Goal: Task Accomplishment & Management: Use online tool/utility

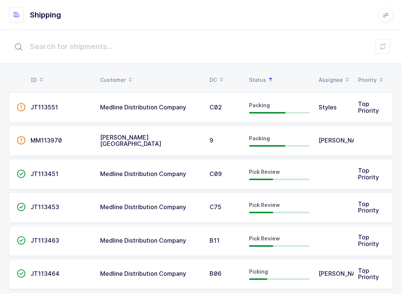
click at [266, 172] on span "Pick Review" at bounding box center [264, 171] width 31 height 6
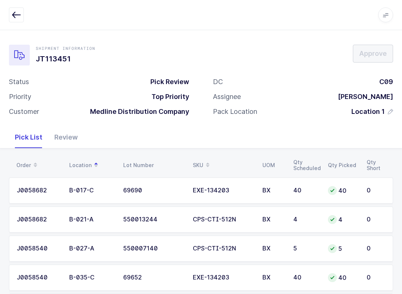
click at [74, 134] on div "Review" at bounding box center [65, 137] width 35 height 22
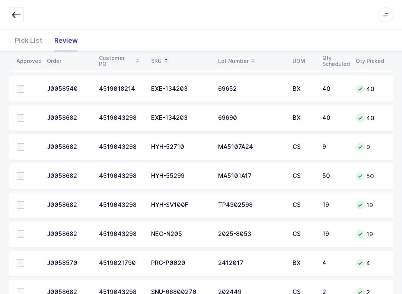
scroll to position [535, 0]
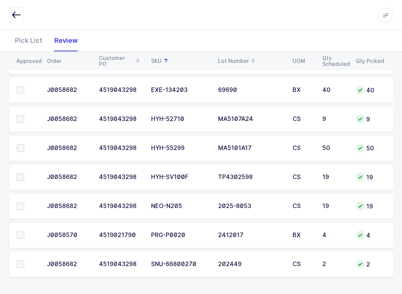
click at [25, 266] on label at bounding box center [27, 263] width 21 height 7
click at [24, 260] on input "checkbox" at bounding box center [24, 260] width 0 height 0
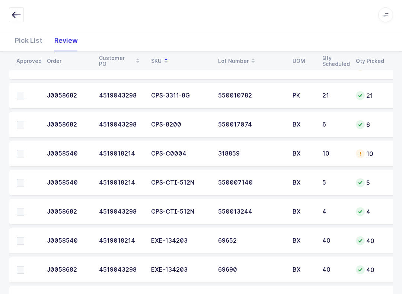
scroll to position [326, 0]
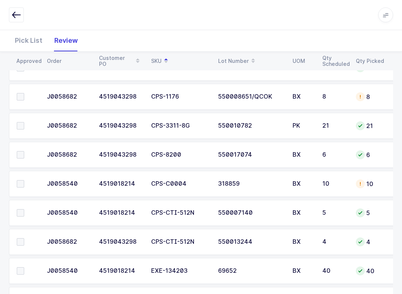
click at [20, 153] on span at bounding box center [20, 154] width 7 height 7
click at [24, 151] on input "checkbox" at bounding box center [24, 151] width 0 height 0
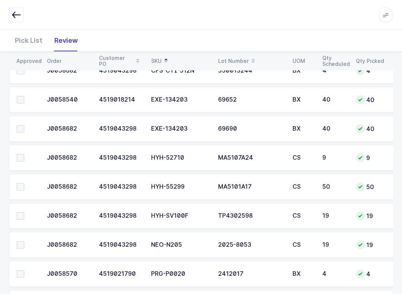
scroll to position [535, 0]
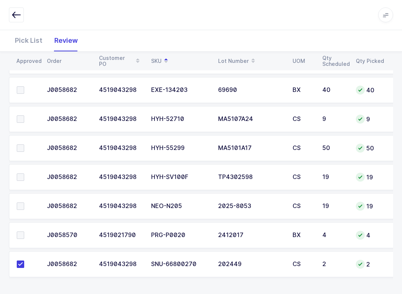
click at [24, 232] on label at bounding box center [27, 234] width 21 height 7
click at [24, 231] on input "checkbox" at bounding box center [24, 231] width 0 height 0
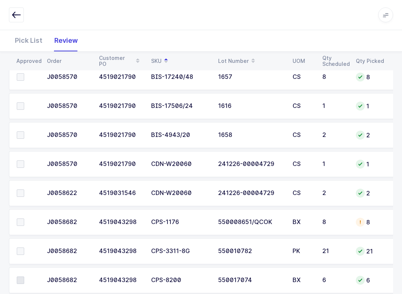
scroll to position [189, 0]
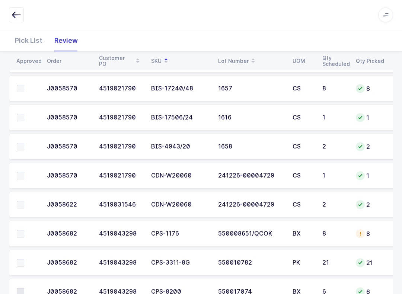
click at [19, 173] on span at bounding box center [20, 175] width 7 height 7
click at [24, 172] on input "checkbox" at bounding box center [24, 172] width 0 height 0
click at [17, 201] on span at bounding box center [20, 204] width 7 height 7
click at [24, 201] on input "checkbox" at bounding box center [24, 201] width 0 height 0
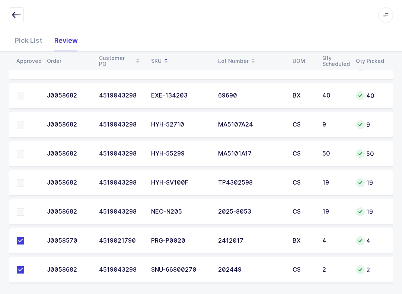
scroll to position [502, 0]
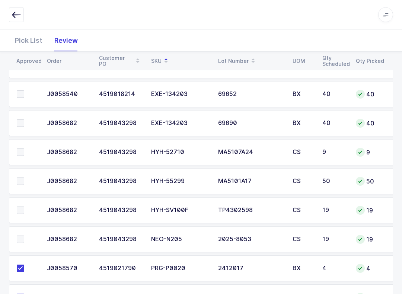
click at [26, 208] on label at bounding box center [27, 210] width 21 height 7
click at [24, 207] on input "checkbox" at bounding box center [24, 207] width 0 height 0
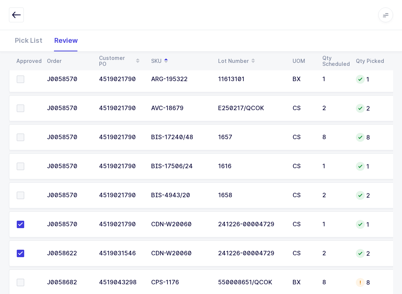
scroll to position [123, 0]
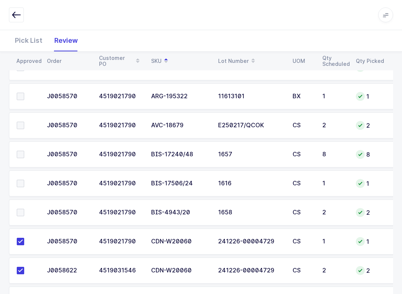
click at [23, 181] on span at bounding box center [20, 183] width 7 height 7
click at [24, 180] on input "checkbox" at bounding box center [24, 180] width 0 height 0
click at [21, 148] on td at bounding box center [25, 154] width 33 height 26
click at [19, 154] on span at bounding box center [20, 154] width 7 height 7
click at [24, 151] on input "checkbox" at bounding box center [24, 151] width 0 height 0
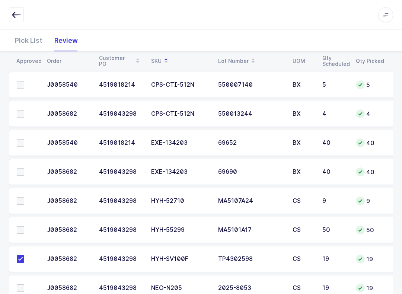
scroll to position [456, 0]
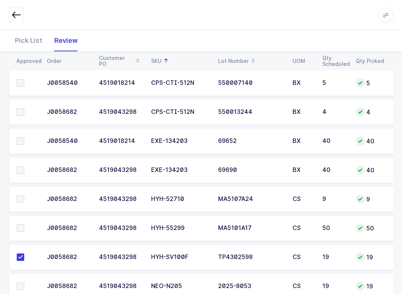
click at [21, 141] on span at bounding box center [20, 140] width 7 height 7
click at [24, 137] on input "checkbox" at bounding box center [24, 137] width 0 height 0
click at [17, 166] on span at bounding box center [20, 169] width 7 height 7
click at [24, 166] on input "checkbox" at bounding box center [24, 166] width 0 height 0
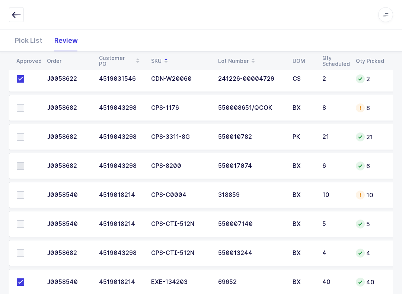
scroll to position [313, 0]
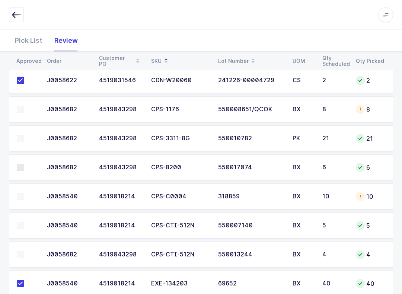
click at [25, 135] on label at bounding box center [27, 138] width 21 height 7
click at [24, 135] on input "checkbox" at bounding box center [24, 135] width 0 height 0
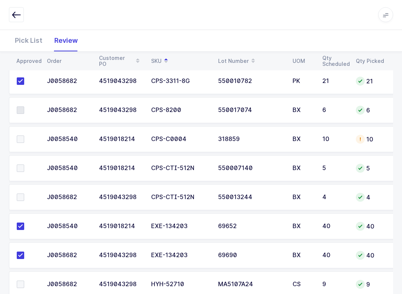
scroll to position [380, 0]
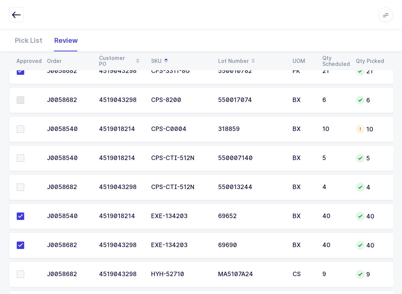
click at [17, 177] on td at bounding box center [25, 187] width 33 height 26
click at [26, 185] on label at bounding box center [27, 187] width 21 height 7
click at [24, 184] on input "checkbox" at bounding box center [24, 184] width 0 height 0
click at [20, 156] on span at bounding box center [20, 157] width 7 height 7
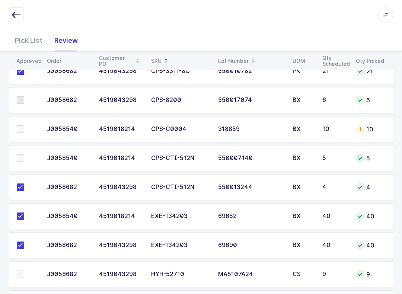
click at [24, 154] on input "checkbox" at bounding box center [24, 154] width 0 height 0
click at [18, 129] on span at bounding box center [20, 128] width 7 height 7
click at [24, 125] on input "checkbox" at bounding box center [24, 125] width 0 height 0
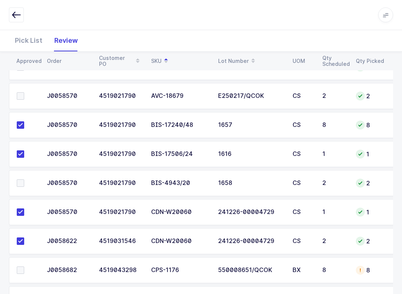
scroll to position [148, 0]
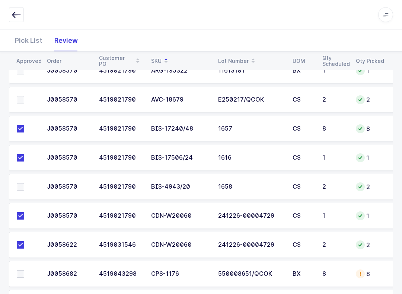
click at [23, 189] on span at bounding box center [20, 186] width 7 height 7
click at [24, 183] on input "checkbox" at bounding box center [24, 183] width 0 height 0
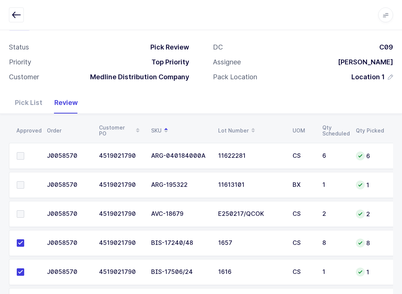
scroll to position [22, 0]
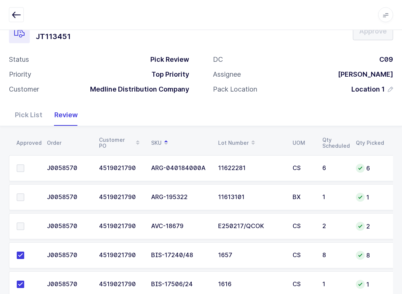
click at [19, 165] on span at bounding box center [20, 168] width 7 height 7
click at [24, 165] on input "checkbox" at bounding box center [24, 165] width 0 height 0
click at [22, 195] on span at bounding box center [20, 196] width 7 height 7
click at [24, 193] on input "checkbox" at bounding box center [24, 193] width 0 height 0
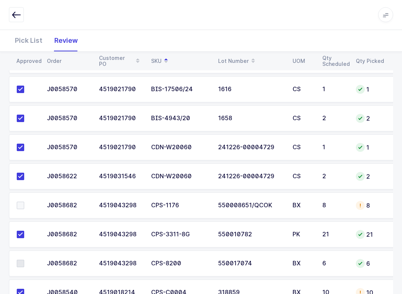
scroll to position [226, 0]
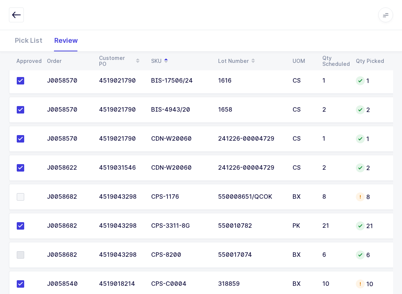
click at [20, 197] on span at bounding box center [20, 196] width 7 height 7
click at [24, 193] on input "checkbox" at bounding box center [24, 193] width 0 height 0
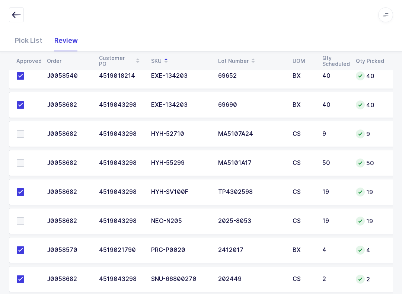
scroll to position [535, 0]
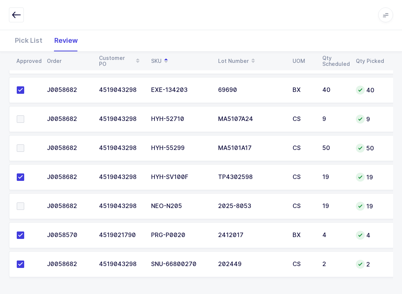
click at [20, 206] on span at bounding box center [20, 205] width 7 height 7
click at [24, 202] on input "checkbox" at bounding box center [24, 202] width 0 height 0
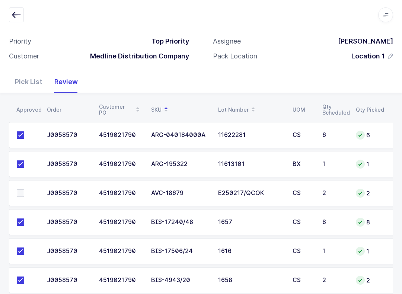
scroll to position [65, 0]
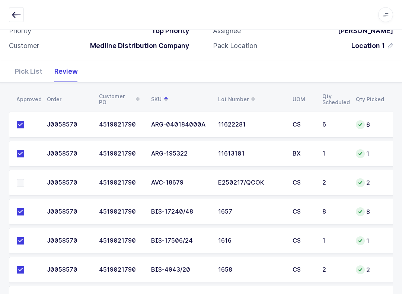
click at [24, 175] on td at bounding box center [25, 183] width 33 height 26
click at [23, 181] on span at bounding box center [20, 182] width 7 height 7
click at [24, 179] on input "checkbox" at bounding box center [24, 179] width 0 height 0
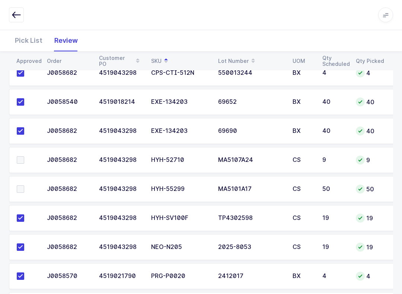
scroll to position [493, 0]
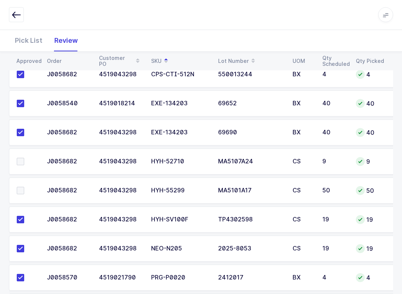
click at [20, 158] on span at bounding box center [20, 161] width 7 height 7
click at [24, 158] on input "checkbox" at bounding box center [24, 158] width 0 height 0
click at [15, 190] on td at bounding box center [25, 190] width 33 height 26
click at [20, 189] on span at bounding box center [20, 190] width 7 height 7
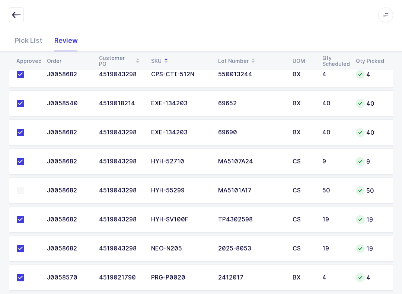
click at [24, 187] on input "checkbox" at bounding box center [24, 187] width 0 height 0
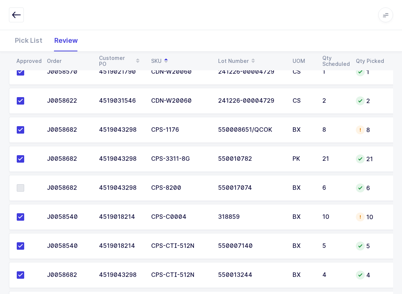
scroll to position [303, 0]
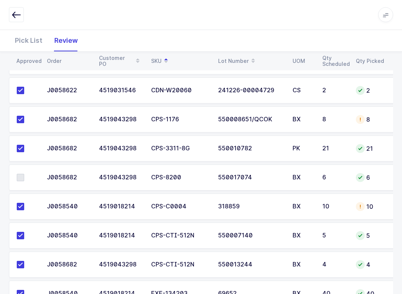
click at [22, 174] on span at bounding box center [20, 177] width 7 height 7
click at [21, 175] on span at bounding box center [20, 177] width 7 height 7
click at [21, 177] on span at bounding box center [20, 177] width 7 height 7
click at [19, 170] on td at bounding box center [25, 178] width 33 height 26
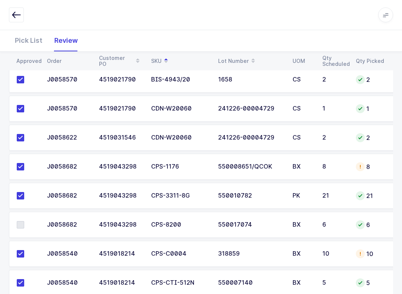
scroll to position [263, 0]
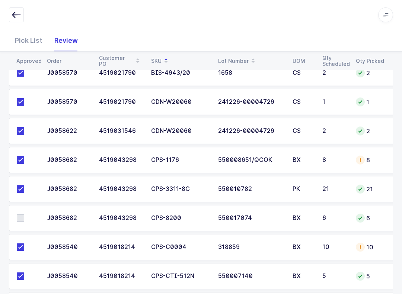
click at [25, 215] on label at bounding box center [27, 217] width 21 height 7
click at [21, 221] on td at bounding box center [25, 218] width 33 height 26
click at [20, 220] on span at bounding box center [20, 217] width 7 height 7
click at [27, 211] on td at bounding box center [25, 218] width 33 height 26
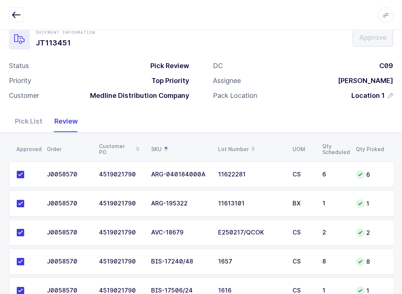
scroll to position [0, 0]
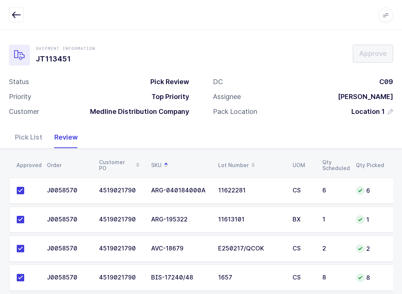
click at [18, 12] on icon "button" at bounding box center [16, 14] width 9 height 9
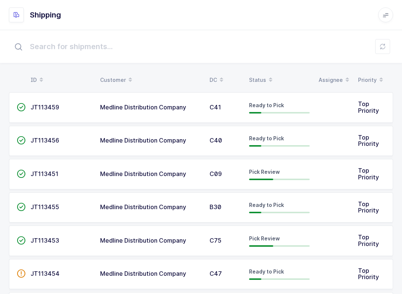
click at [381, 45] on icon at bounding box center [382, 47] width 6 height 6
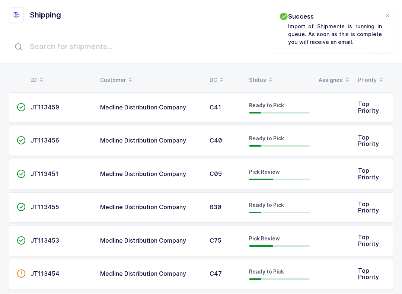
click at [266, 77] on span at bounding box center [270, 80] width 9 height 13
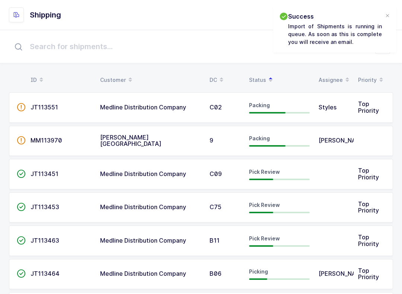
click at [248, 177] on td "Pick Review" at bounding box center [279, 174] width 70 height 30
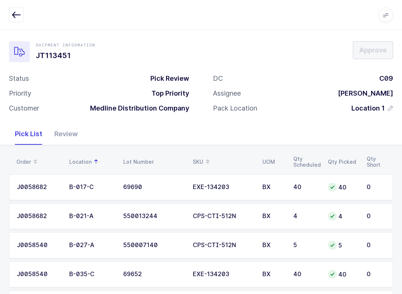
click at [59, 126] on div "Review" at bounding box center [65, 134] width 35 height 22
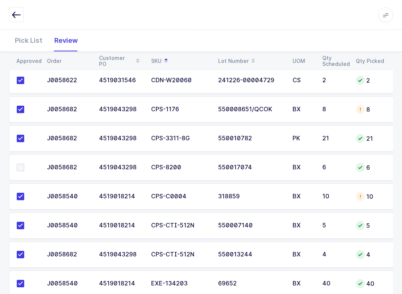
scroll to position [335, 0]
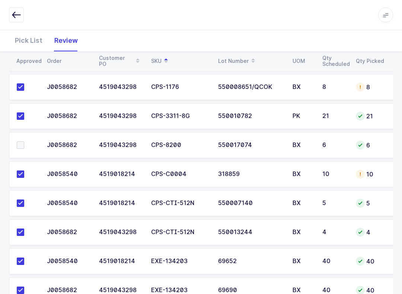
click at [23, 144] on span at bounding box center [20, 144] width 7 height 7
click at [24, 141] on input "checkbox" at bounding box center [24, 141] width 0 height 0
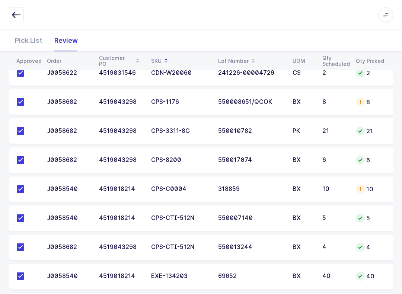
click at [23, 37] on div "Pick List" at bounding box center [28, 41] width 39 height 22
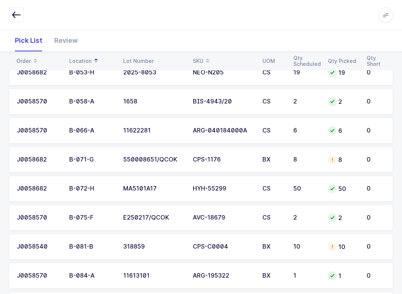
scroll to position [302, 0]
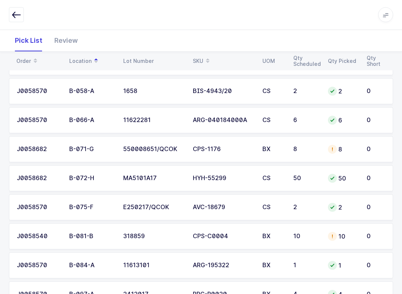
click at [337, 150] on div "8" at bounding box center [343, 149] width 30 height 9
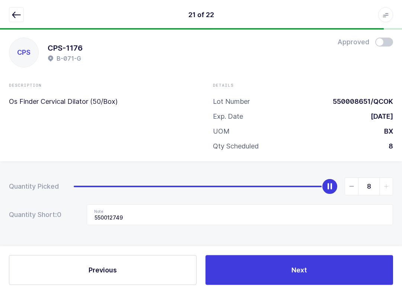
scroll to position [7, 0]
type input "0"
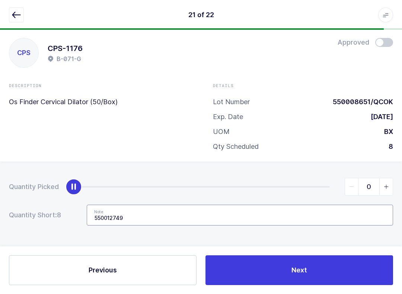
click at [140, 218] on input "550012749" at bounding box center [240, 215] width 306 height 21
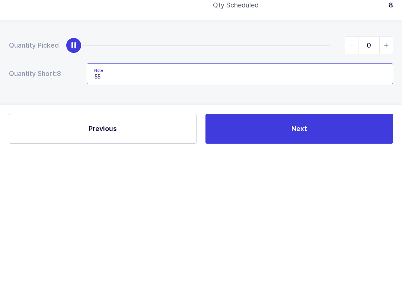
type input "5"
click at [367, 255] on button "Next" at bounding box center [298, 270] width 187 height 30
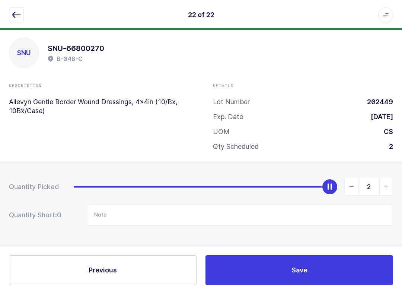
click at [14, 13] on icon "button" at bounding box center [16, 14] width 9 height 9
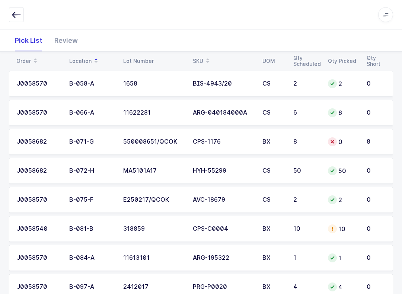
click at [353, 222] on td "10" at bounding box center [342, 229] width 39 height 26
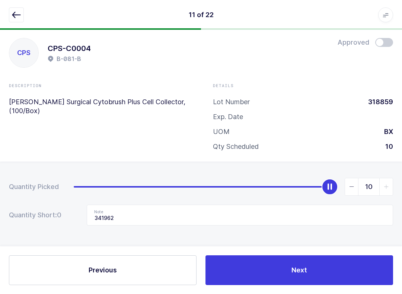
click at [15, 16] on icon "button" at bounding box center [16, 14] width 9 height 9
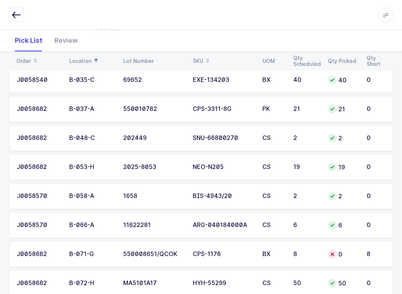
scroll to position [284, 0]
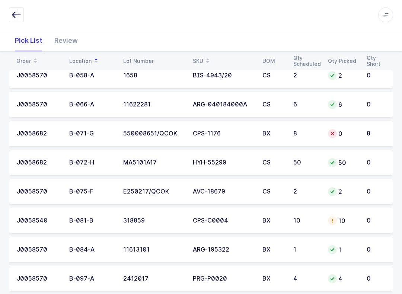
click at [328, 219] on div at bounding box center [332, 220] width 9 height 9
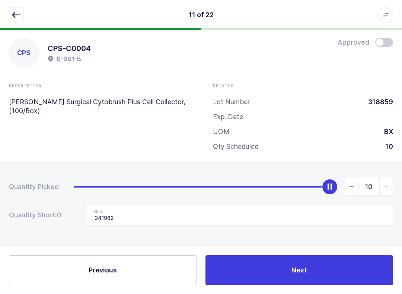
scroll to position [7, 0]
type input "0"
click at [171, 221] on input "341962" at bounding box center [240, 215] width 306 height 21
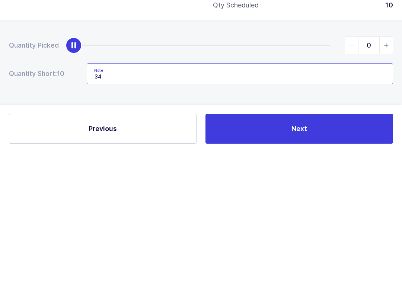
type input "3"
click at [307, 255] on button "Next" at bounding box center [298, 270] width 187 height 30
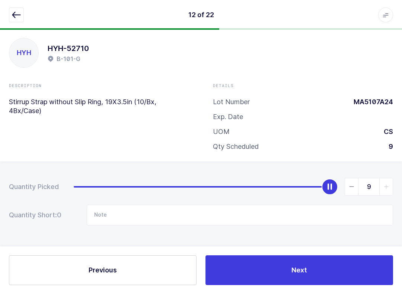
click at [12, 28] on div "12 of 22 Apps Core [GEOGRAPHIC_DATA] Admin Mission Control Purchasing [PERSON_N…" at bounding box center [201, 15] width 402 height 30
click at [16, 7] on button "button" at bounding box center [16, 14] width 15 height 15
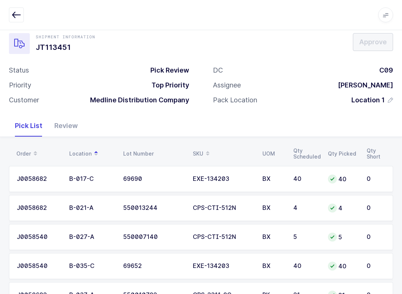
scroll to position [0, 0]
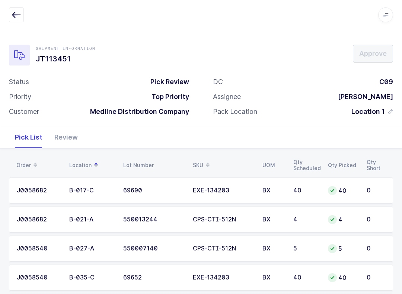
click at [15, 9] on button "button" at bounding box center [16, 14] width 15 height 15
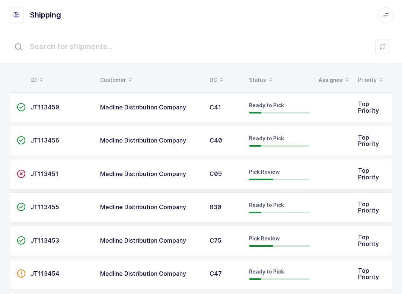
click at [386, 46] on button at bounding box center [382, 46] width 15 height 15
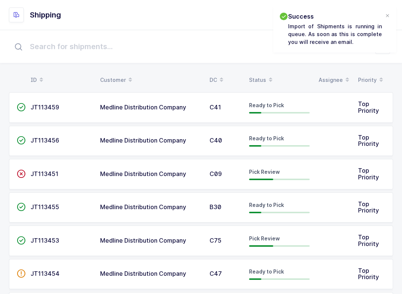
click at [252, 77] on div "Status" at bounding box center [279, 80] width 61 height 13
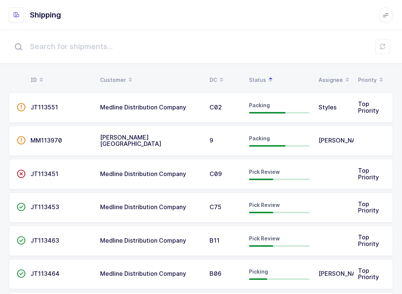
click at [383, 49] on icon at bounding box center [382, 47] width 6 height 6
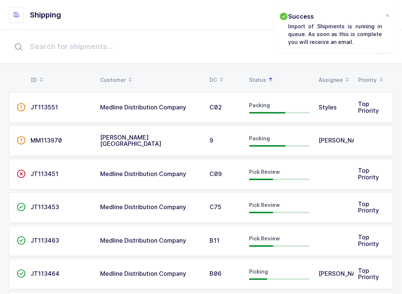
click at [386, 15] on div at bounding box center [387, 16] width 6 height 7
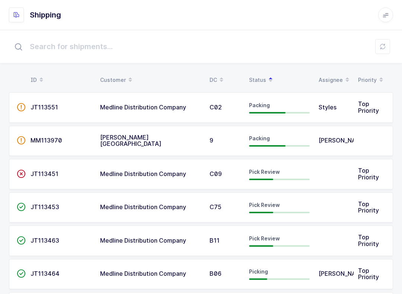
click at [385, 47] on icon at bounding box center [382, 47] width 6 height 6
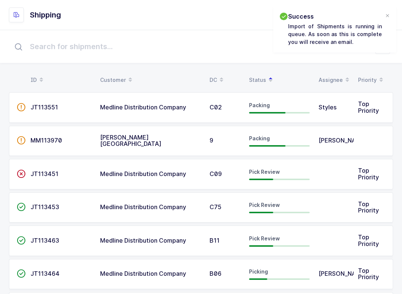
click at [388, 14] on div at bounding box center [387, 16] width 6 height 7
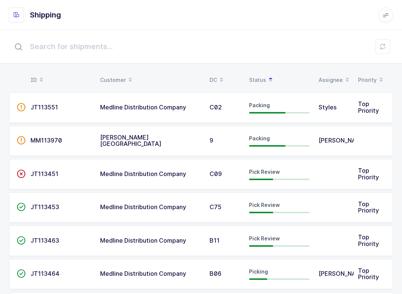
click at [386, 41] on button at bounding box center [382, 46] width 15 height 15
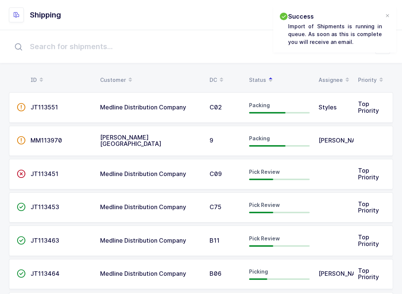
click at [384, 18] on div at bounding box center [387, 16] width 6 height 7
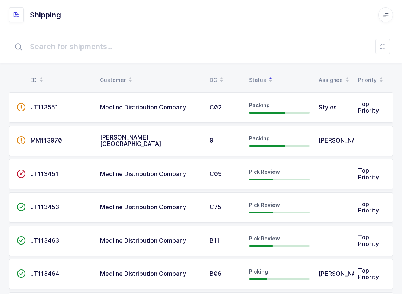
click at [383, 41] on button at bounding box center [382, 46] width 15 height 15
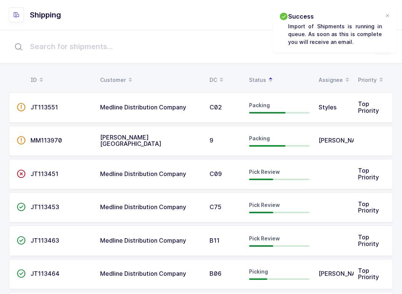
click at [274, 171] on span "Pick Review" at bounding box center [264, 171] width 31 height 6
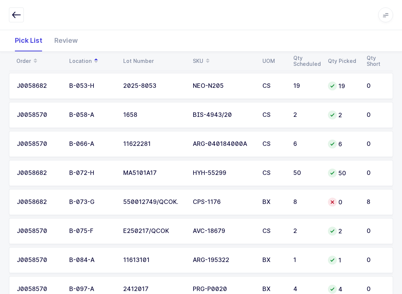
click at [317, 202] on div "8" at bounding box center [306, 202] width 26 height 7
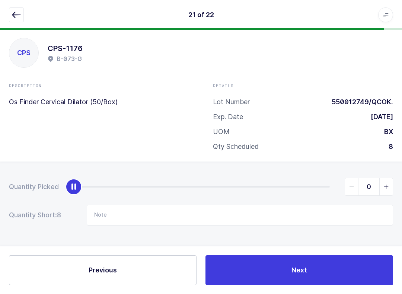
scroll to position [7, 0]
type input "8"
click at [16, 14] on icon "button" at bounding box center [16, 14] width 9 height 9
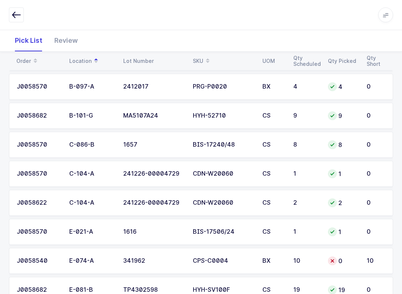
scroll to position [535, 0]
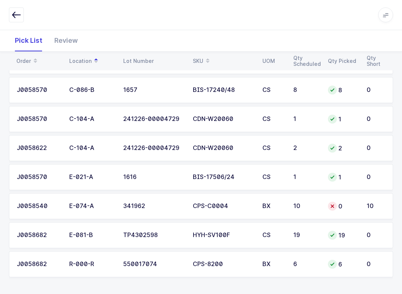
click at [366, 204] on td "10" at bounding box center [377, 206] width 31 height 26
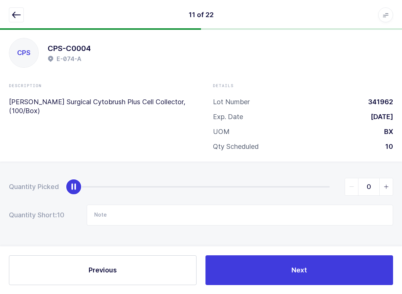
scroll to position [7, 0]
type input "10"
click at [331, 271] on button "Next" at bounding box center [298, 270] width 187 height 30
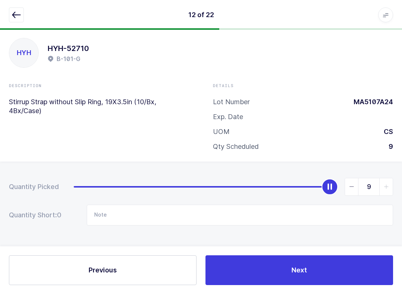
click at [21, 15] on button "button" at bounding box center [16, 14] width 15 height 15
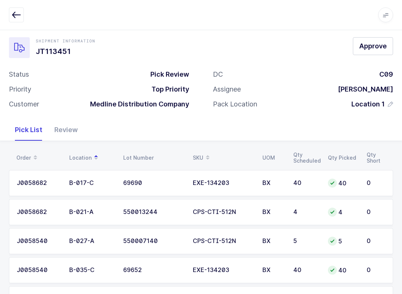
click at [376, 47] on span "Approve" at bounding box center [373, 45] width 28 height 9
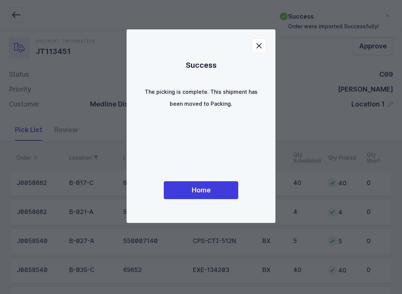
click at [206, 182] on button "Home" at bounding box center [201, 190] width 74 height 18
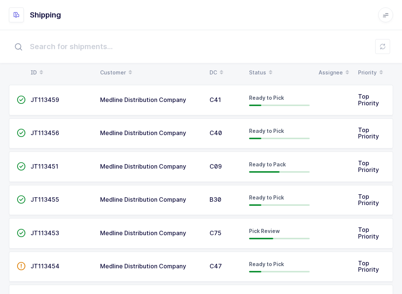
click at [256, 66] on div "Status" at bounding box center [279, 72] width 61 height 13
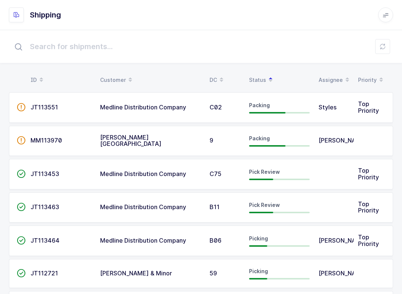
click at [389, 40] on button at bounding box center [382, 46] width 15 height 15
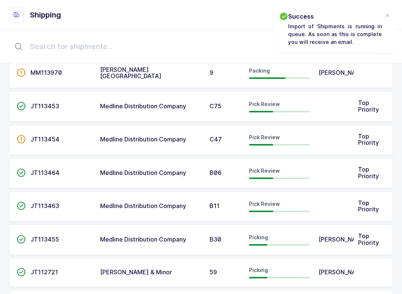
scroll to position [68, 0]
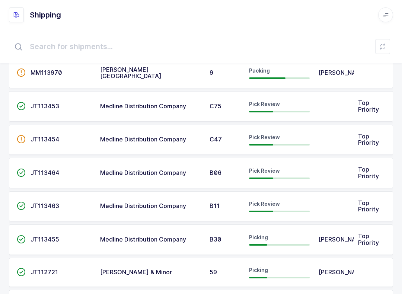
click at [239, 141] on div "C47" at bounding box center [224, 139] width 30 height 7
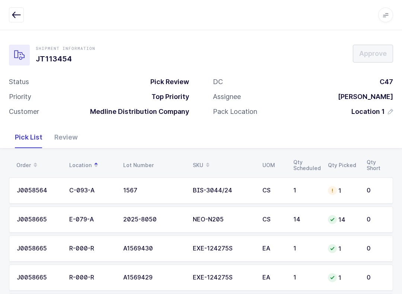
click at [69, 135] on div "Review" at bounding box center [65, 137] width 35 height 22
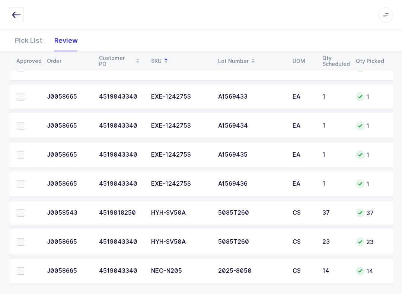
scroll to position [303, 0]
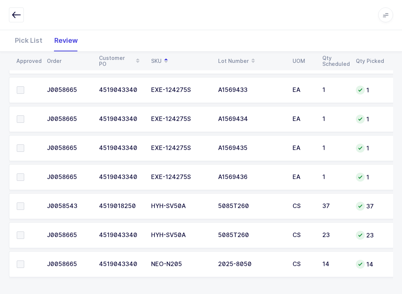
click at [22, 205] on span at bounding box center [20, 205] width 7 height 7
click at [24, 202] on input "checkbox" at bounding box center [24, 202] width 0 height 0
click at [17, 234] on span at bounding box center [20, 234] width 7 height 7
click at [24, 231] on input "checkbox" at bounding box center [24, 231] width 0 height 0
click at [26, 260] on label at bounding box center [27, 263] width 21 height 7
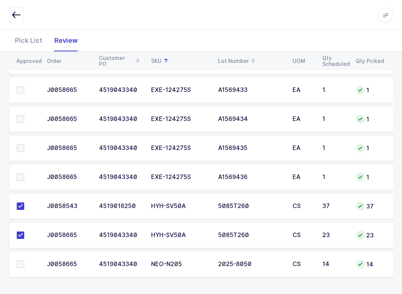
click at [24, 260] on input "checkbox" at bounding box center [24, 260] width 0 height 0
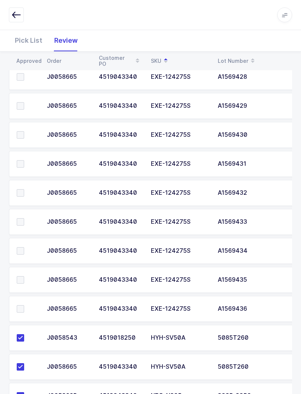
scroll to position [158, 0]
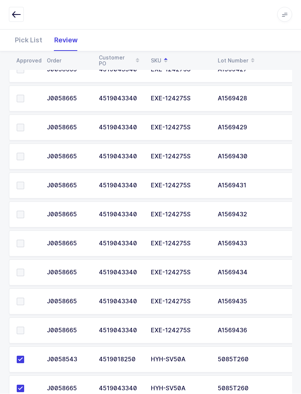
click at [23, 293] on td at bounding box center [25, 331] width 33 height 26
click at [20, 293] on span at bounding box center [20, 302] width 7 height 7
click at [24, 293] on input "checkbox" at bounding box center [24, 299] width 0 height 0
click at [22, 271] on span at bounding box center [20, 273] width 7 height 7
click at [24, 270] on input "checkbox" at bounding box center [24, 270] width 0 height 0
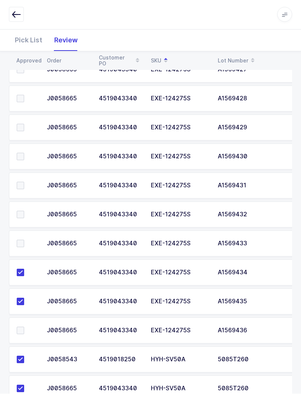
click at [22, 241] on span at bounding box center [20, 244] width 7 height 7
click at [24, 241] on input "checkbox" at bounding box center [24, 241] width 0 height 0
click at [23, 215] on span at bounding box center [20, 215] width 7 height 7
click at [24, 212] on input "checkbox" at bounding box center [24, 212] width 0 height 0
click at [24, 183] on label at bounding box center [27, 186] width 21 height 7
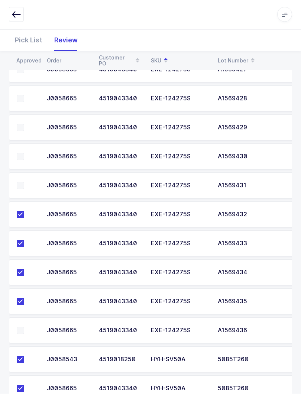
click at [24, 183] on input "checkbox" at bounding box center [24, 183] width 0 height 0
click at [23, 155] on span at bounding box center [20, 157] width 7 height 7
click at [24, 154] on input "checkbox" at bounding box center [24, 154] width 0 height 0
click at [23, 129] on span at bounding box center [20, 128] width 7 height 7
click at [24, 125] on input "checkbox" at bounding box center [24, 125] width 0 height 0
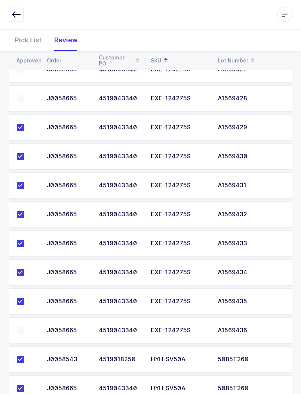
click at [21, 96] on span at bounding box center [20, 99] width 7 height 7
click at [24, 96] on input "checkbox" at bounding box center [24, 96] width 0 height 0
click at [21, 293] on span at bounding box center [20, 331] width 7 height 7
click at [24, 293] on input "checkbox" at bounding box center [24, 328] width 0 height 0
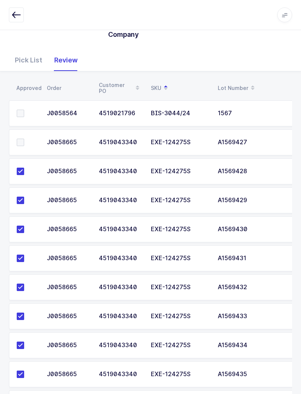
scroll to position [85, 0]
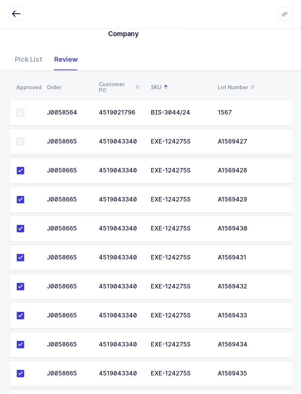
click at [17, 141] on span at bounding box center [20, 142] width 7 height 7
click at [24, 139] on input "checkbox" at bounding box center [24, 139] width 0 height 0
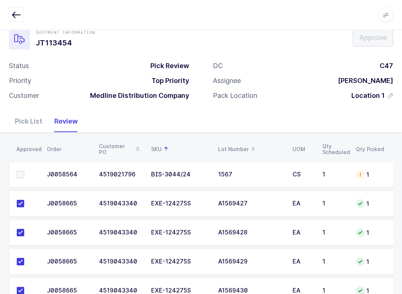
scroll to position [0, 0]
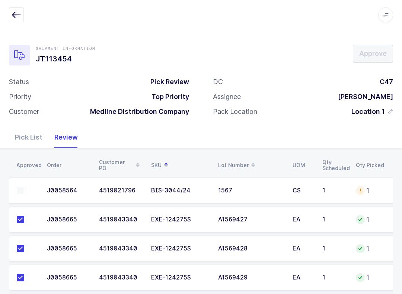
click at [20, 192] on span at bounding box center [20, 190] width 7 height 7
click at [24, 187] on input "checkbox" at bounding box center [24, 187] width 0 height 0
click at [28, 139] on div "Pick List" at bounding box center [28, 137] width 39 height 22
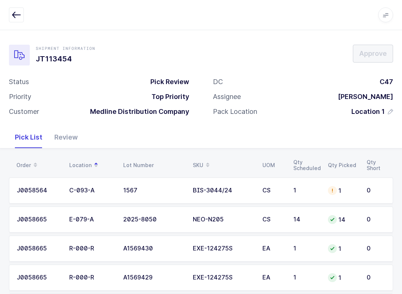
click at [351, 190] on div "1" at bounding box center [343, 190] width 30 height 9
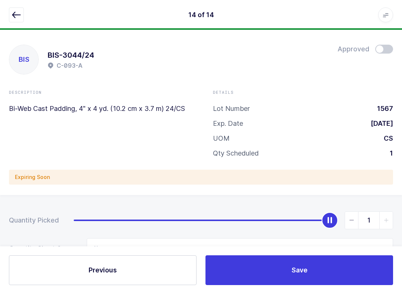
click at [384, 49] on span at bounding box center [384, 49] width 18 height 9
click at [17, 13] on icon "button" at bounding box center [16, 14] width 9 height 9
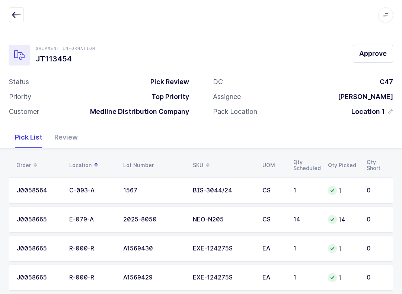
click at [375, 52] on span "Approve" at bounding box center [373, 53] width 28 height 9
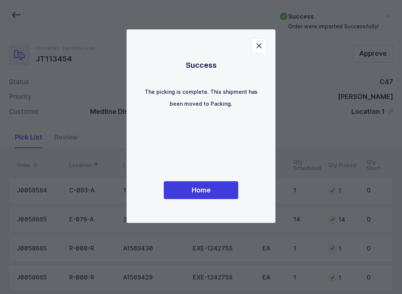
click at [226, 184] on button "Home" at bounding box center [201, 190] width 74 height 18
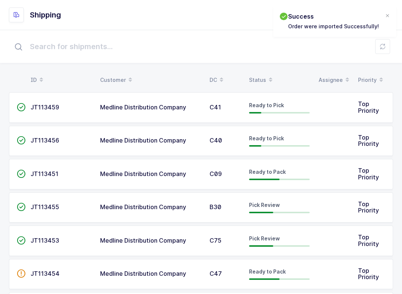
click at [251, 85] on div "Status" at bounding box center [279, 80] width 61 height 13
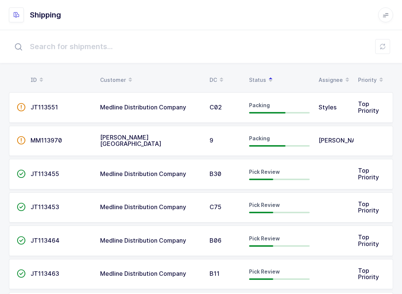
click at [276, 212] on div at bounding box center [279, 212] width 61 height 1
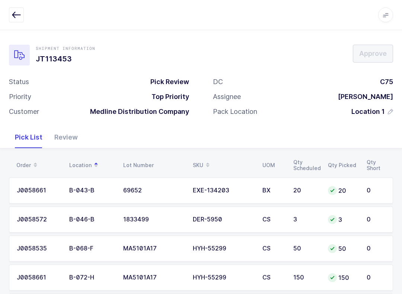
click at [68, 133] on div "Review" at bounding box center [65, 137] width 35 height 22
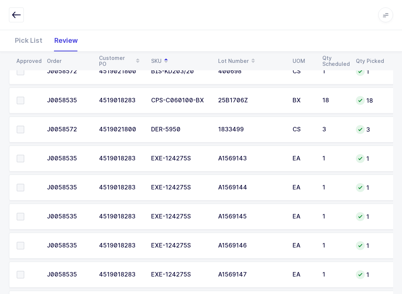
scroll to position [124, 0]
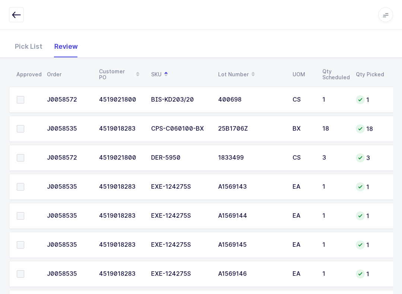
click at [17, 130] on span at bounding box center [20, 128] width 7 height 7
click at [24, 125] on input "checkbox" at bounding box center [24, 125] width 0 height 0
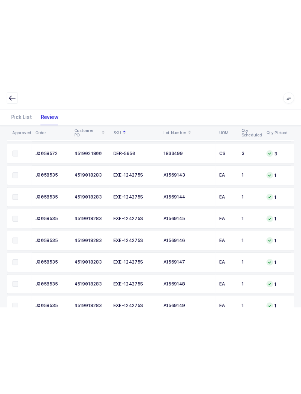
scroll to position [160, 0]
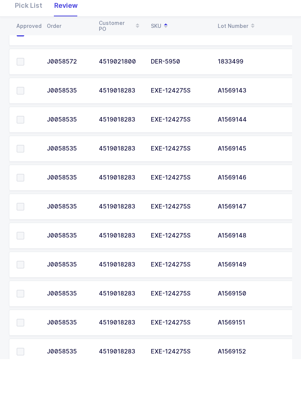
click at [19, 122] on span at bounding box center [20, 125] width 7 height 7
click at [24, 122] on input "checkbox" at bounding box center [24, 122] width 0 height 0
click at [22, 151] on span at bounding box center [20, 154] width 7 height 7
click at [24, 151] on input "checkbox" at bounding box center [24, 151] width 0 height 0
click at [25, 180] on label at bounding box center [27, 183] width 21 height 7
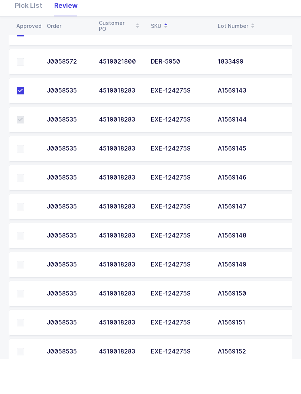
click at [24, 180] on input "checkbox" at bounding box center [24, 180] width 0 height 0
click at [23, 200] on td at bounding box center [25, 213] width 33 height 26
click at [26, 238] on label at bounding box center [27, 241] width 21 height 7
click at [24, 238] on input "checkbox" at bounding box center [24, 238] width 0 height 0
click at [21, 209] on span at bounding box center [20, 212] width 7 height 7
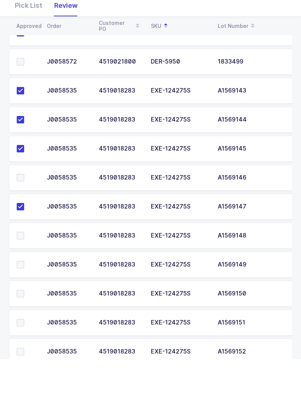
click at [24, 209] on input "checkbox" at bounding box center [24, 209] width 0 height 0
click at [26, 267] on label at bounding box center [27, 270] width 21 height 7
click at [24, 267] on input "checkbox" at bounding box center [24, 267] width 0 height 0
click at [23, 293] on span at bounding box center [20, 299] width 7 height 7
click at [24, 293] on input "checkbox" at bounding box center [24, 296] width 0 height 0
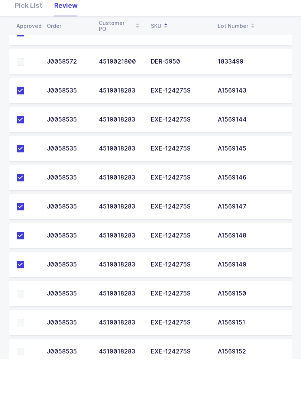
click at [23, 293] on span at bounding box center [20, 328] width 7 height 7
click at [24, 293] on input "checkbox" at bounding box center [24, 325] width 0 height 0
click at [25, 293] on label at bounding box center [27, 357] width 21 height 7
click at [24, 293] on input "checkbox" at bounding box center [24, 354] width 0 height 0
click at [21, 293] on span at bounding box center [20, 386] width 7 height 7
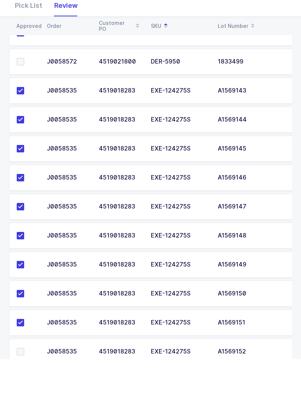
click at [24, 293] on input "checkbox" at bounding box center [24, 383] width 0 height 0
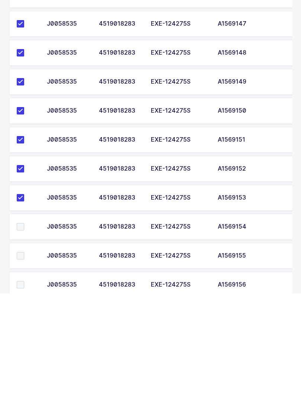
scroll to position [279, 0]
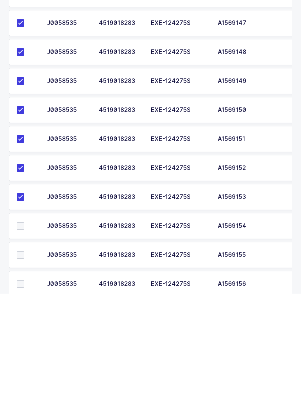
click at [23, 293] on span at bounding box center [20, 326] width 7 height 7
click at [24, 293] on input "checkbox" at bounding box center [24, 323] width 0 height 0
click at [17, 293] on span at bounding box center [20, 355] width 7 height 7
click at [24, 293] on input "checkbox" at bounding box center [24, 352] width 0 height 0
click at [25, 293] on label at bounding box center [27, 384] width 21 height 7
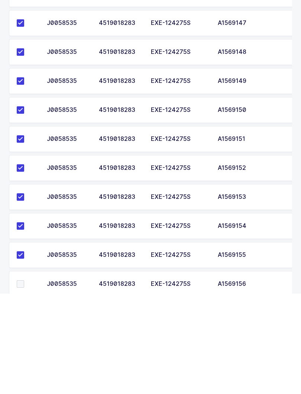
click at [24, 293] on input "checkbox" at bounding box center [24, 381] width 0 height 0
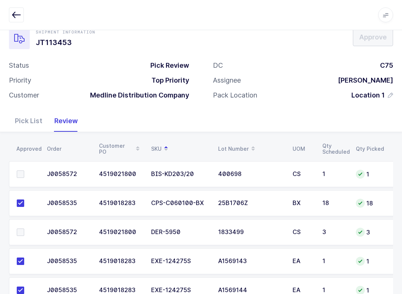
scroll to position [17, 0]
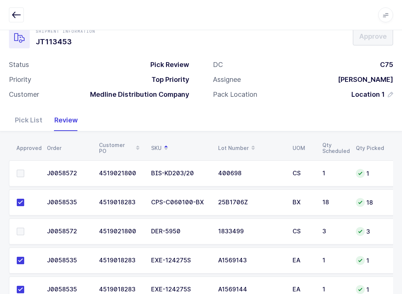
click at [24, 230] on span at bounding box center [20, 231] width 7 height 7
click at [24, 228] on input "checkbox" at bounding box center [24, 228] width 0 height 0
click at [29, 175] on label at bounding box center [27, 173] width 21 height 7
click at [24, 170] on input "checkbox" at bounding box center [24, 170] width 0 height 0
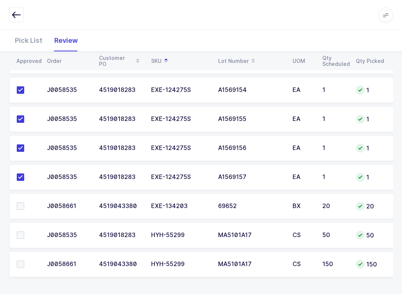
scroll to position [0, 0]
click at [26, 203] on label at bounding box center [27, 205] width 21 height 7
click at [24, 202] on input "checkbox" at bounding box center [24, 202] width 0 height 0
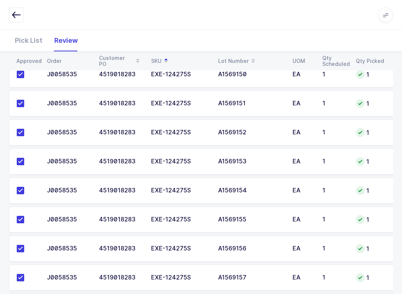
click at [94, 22] on div at bounding box center [201, 14] width 384 height 15
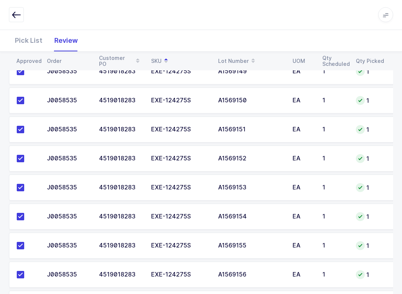
scroll to position [380, 0]
click at [280, 109] on td "A1569150" at bounding box center [250, 100] width 74 height 26
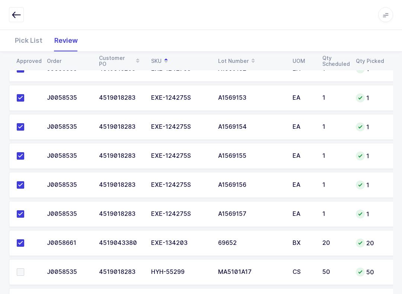
scroll to position [506, 0]
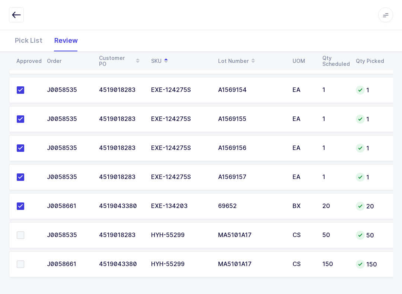
click at [25, 265] on label at bounding box center [27, 263] width 21 height 7
click at [24, 260] on input "checkbox" at bounding box center [24, 260] width 0 height 0
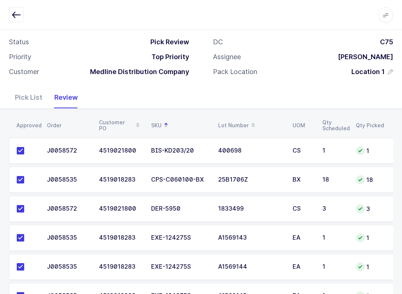
scroll to position [0, 0]
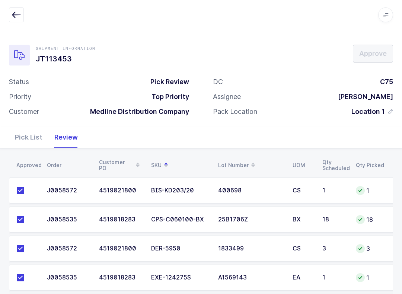
click at [16, 14] on icon "button" at bounding box center [16, 14] width 9 height 9
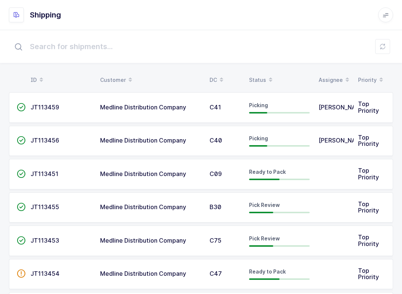
click at [268, 63] on div at bounding box center [201, 46] width 402 height 33
click at [266, 78] on span at bounding box center [270, 80] width 9 height 13
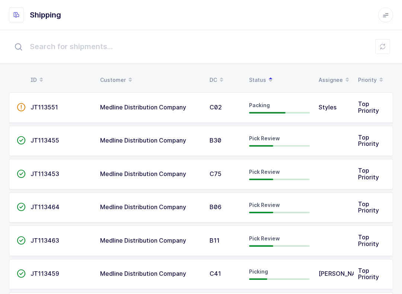
click at [260, 74] on div "Status" at bounding box center [279, 80] width 61 height 13
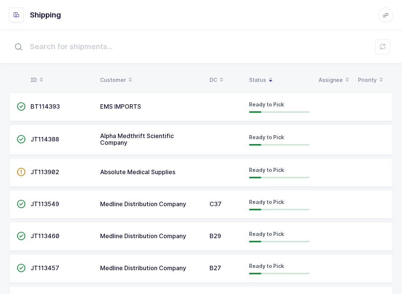
click at [266, 75] on span at bounding box center [270, 80] width 9 height 13
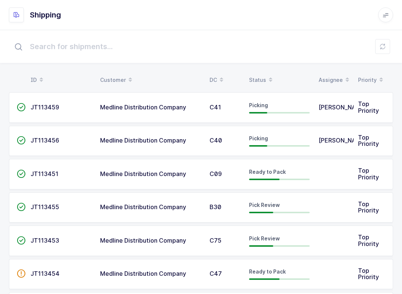
click at [266, 80] on span at bounding box center [270, 80] width 9 height 13
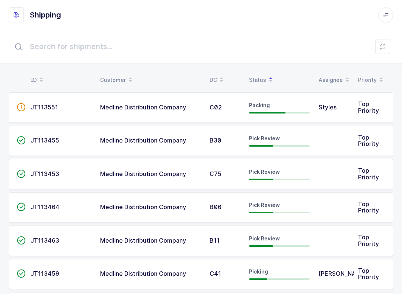
click at [351, 239] on td at bounding box center [333, 240] width 39 height 30
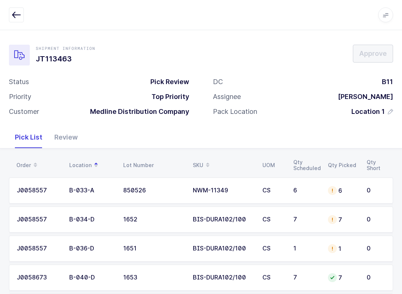
click at [65, 137] on div "Review" at bounding box center [65, 137] width 35 height 22
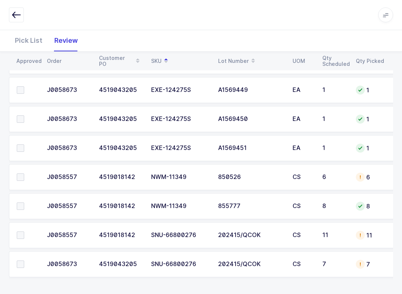
scroll to position [0, 0]
click at [39, 36] on div "Pick List" at bounding box center [28, 41] width 39 height 22
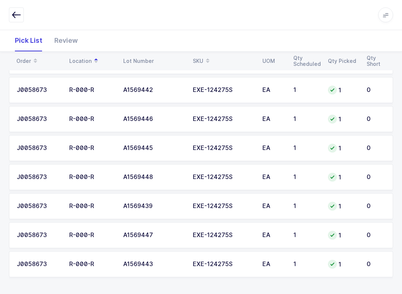
click at [209, 56] on span at bounding box center [207, 61] width 9 height 13
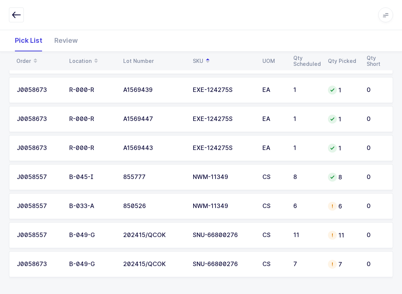
click at [225, 199] on td "NWM-11349" at bounding box center [223, 206] width 70 height 26
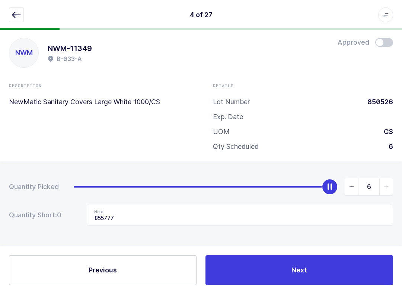
scroll to position [7, 0]
click at [18, 13] on icon "button" at bounding box center [16, 14] width 9 height 9
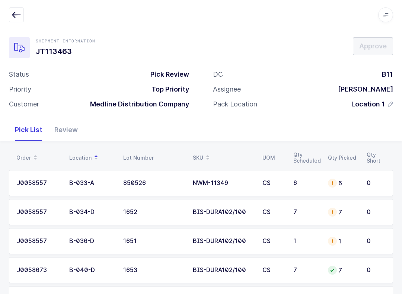
click at [70, 122] on div "Review" at bounding box center [65, 130] width 35 height 22
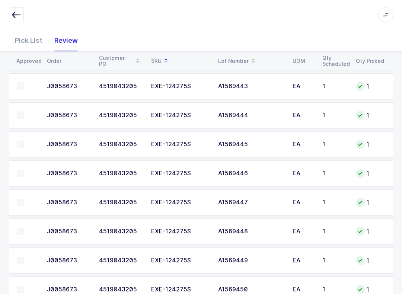
scroll to position [680, 0]
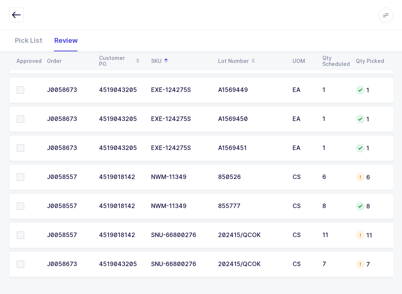
click at [25, 202] on label at bounding box center [27, 205] width 21 height 7
click at [24, 202] on input "checkbox" at bounding box center [24, 202] width 0 height 0
click at [19, 200] on td at bounding box center [25, 206] width 33 height 26
click at [24, 205] on label at bounding box center [27, 205] width 21 height 7
click at [24, 202] on input "checkbox" at bounding box center [24, 202] width 0 height 0
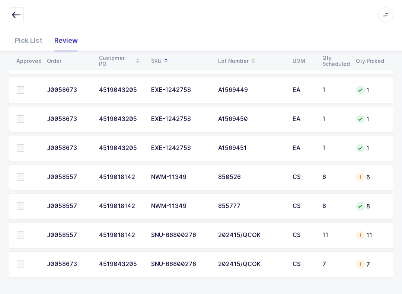
click at [19, 202] on span at bounding box center [20, 205] width 7 height 7
click at [24, 202] on input "checkbox" at bounding box center [24, 202] width 0 height 0
click at [17, 173] on span at bounding box center [20, 176] width 7 height 7
click at [24, 173] on input "checkbox" at bounding box center [24, 173] width 0 height 0
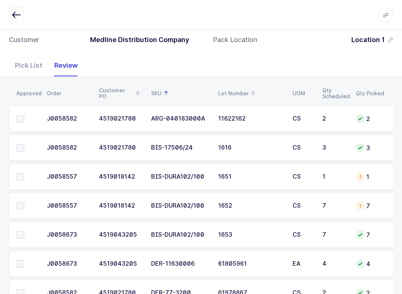
scroll to position [99, 0]
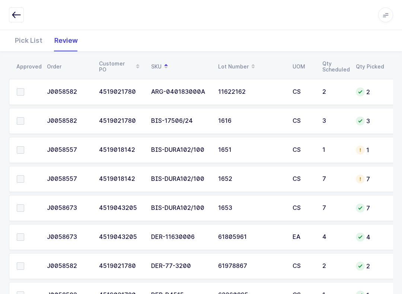
click at [25, 92] on label at bounding box center [27, 91] width 21 height 7
click at [24, 88] on input "checkbox" at bounding box center [24, 88] width 0 height 0
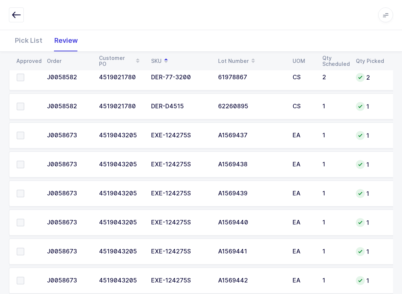
scroll to position [297, 0]
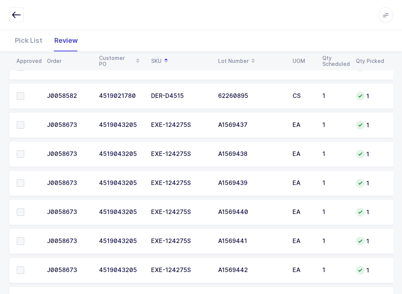
click at [24, 96] on span at bounding box center [20, 96] width 7 height 7
click at [24, 93] on input "checkbox" at bounding box center [24, 93] width 0 height 0
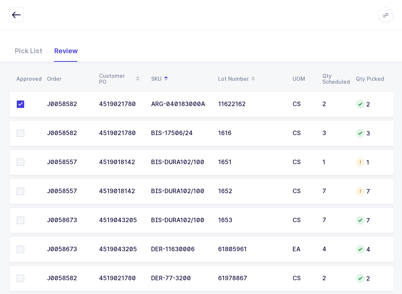
scroll to position [46, 0]
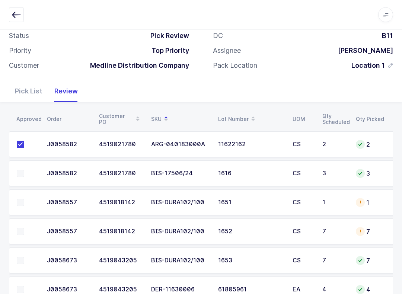
click at [17, 174] on span at bounding box center [20, 173] width 7 height 7
click at [24, 170] on input "checkbox" at bounding box center [24, 170] width 0 height 0
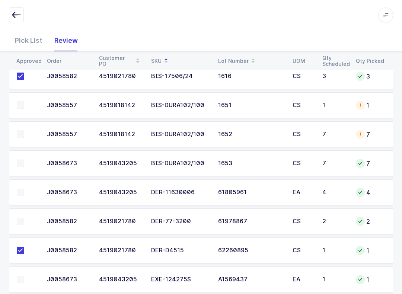
scroll to position [156, 0]
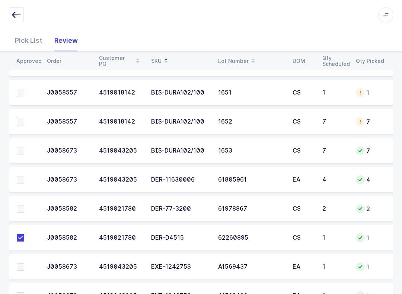
click at [22, 206] on span at bounding box center [20, 208] width 7 height 7
click at [24, 205] on input "checkbox" at bounding box center [24, 205] width 0 height 0
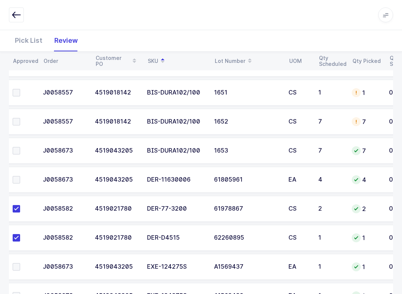
scroll to position [0, 4]
click at [17, 176] on span at bounding box center [16, 179] width 7 height 7
click at [20, 176] on input "checkbox" at bounding box center [20, 176] width 0 height 0
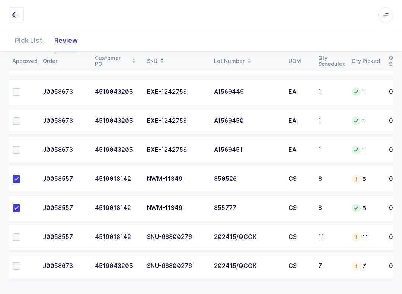
scroll to position [680, 0]
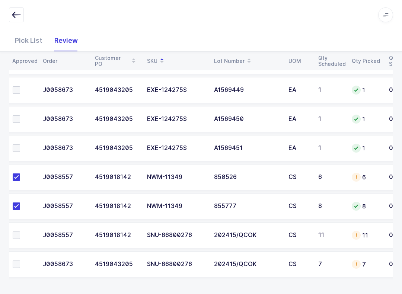
click at [364, 270] on td "7" at bounding box center [365, 264] width 37 height 26
click at [33, 46] on div "Pick List" at bounding box center [28, 41] width 39 height 22
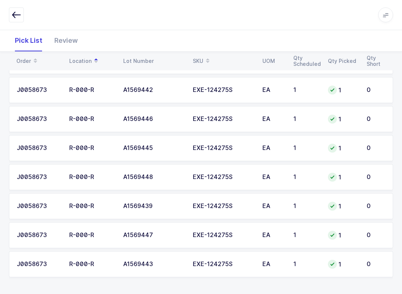
click at [206, 65] on span at bounding box center [207, 61] width 9 height 13
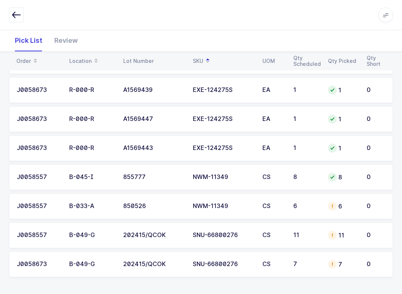
click at [358, 265] on td "7" at bounding box center [342, 264] width 39 height 26
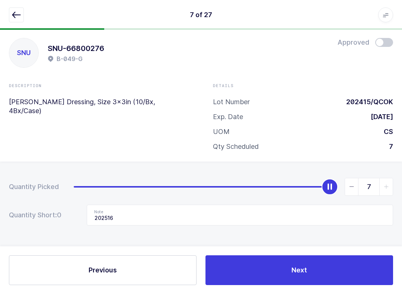
scroll to position [7, 0]
click at [145, 276] on button "Previous" at bounding box center [102, 270] width 187 height 30
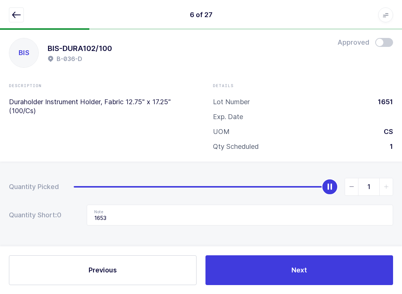
click at [262, 271] on button "Next" at bounding box center [298, 270] width 187 height 30
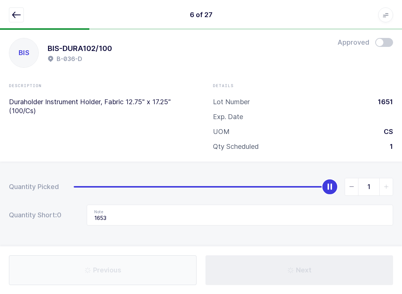
type input "202516"
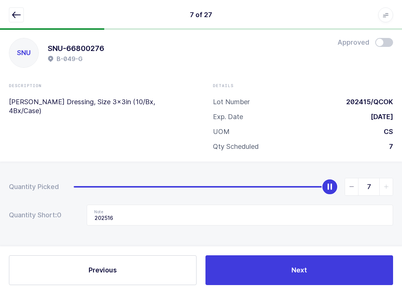
click at [268, 274] on button "Next" at bounding box center [298, 270] width 187 height 30
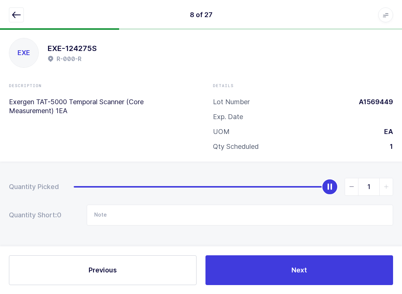
click at [287, 274] on button "Next" at bounding box center [298, 270] width 187 height 30
click at [300, 273] on span "Next" at bounding box center [299, 269] width 16 height 9
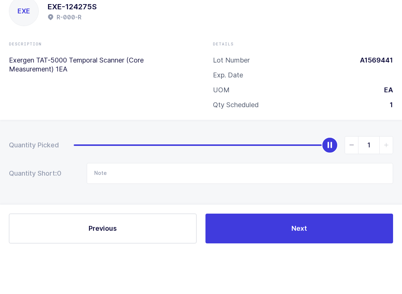
scroll to position [0, 0]
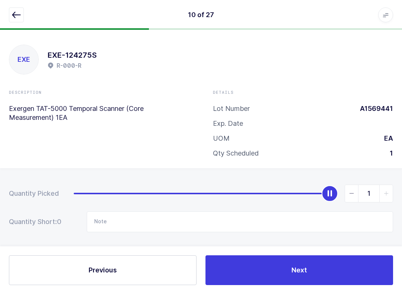
click at [17, 15] on icon "button" at bounding box center [16, 14] width 9 height 9
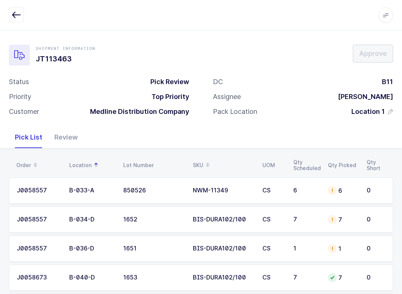
click at [204, 160] on span at bounding box center [207, 165] width 9 height 13
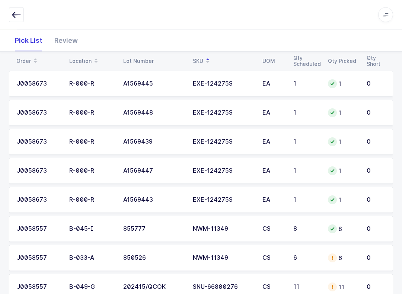
scroll to position [680, 0]
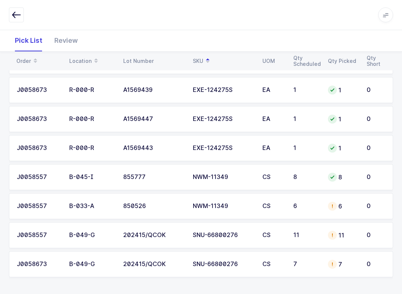
click at [365, 234] on td "0" at bounding box center [377, 235] width 31 height 26
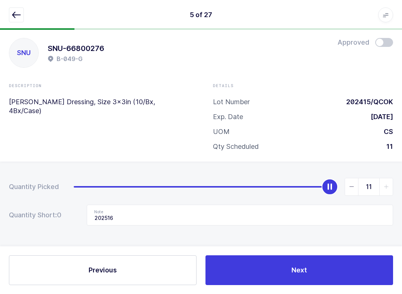
scroll to position [7, 0]
click at [14, 15] on icon "button" at bounding box center [16, 14] width 9 height 9
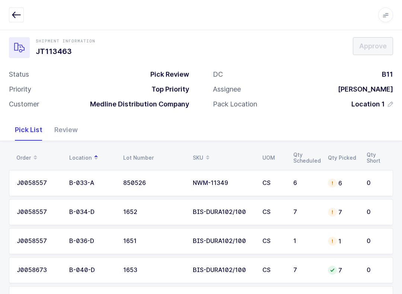
click at [203, 158] on span at bounding box center [207, 157] width 9 height 13
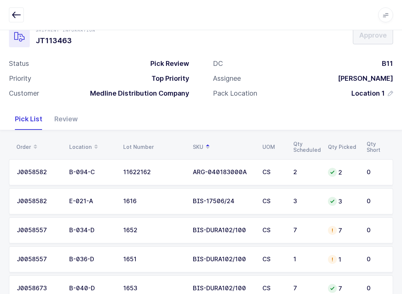
scroll to position [0, 0]
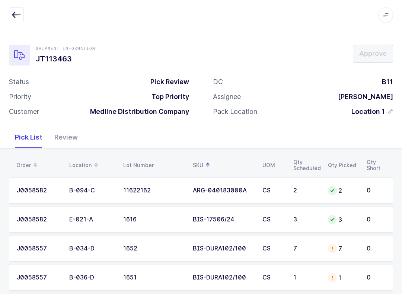
click at [65, 132] on div "Review" at bounding box center [65, 137] width 35 height 22
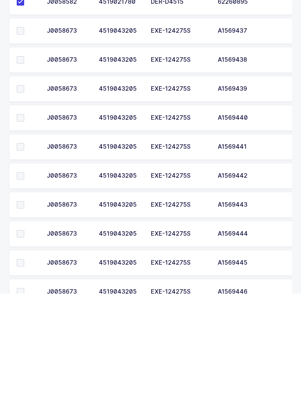
scroll to position [310, 0]
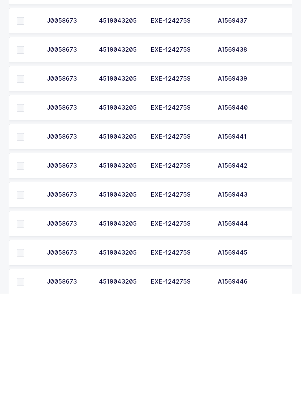
click at [22, 118] on span at bounding box center [20, 121] width 7 height 7
click at [24, 118] on input "checkbox" at bounding box center [24, 118] width 0 height 0
click at [24, 147] on span at bounding box center [20, 150] width 7 height 7
click at [24, 147] on input "checkbox" at bounding box center [24, 147] width 0 height 0
click at [24, 176] on span at bounding box center [20, 179] width 7 height 7
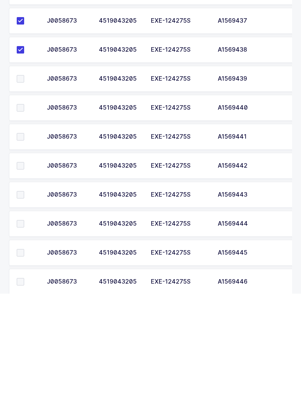
click at [24, 176] on input "checkbox" at bounding box center [24, 176] width 0 height 0
click at [23, 205] on span at bounding box center [20, 208] width 7 height 7
click at [24, 205] on input "checkbox" at bounding box center [24, 205] width 0 height 0
click at [22, 234] on span at bounding box center [20, 237] width 7 height 7
click at [24, 234] on input "checkbox" at bounding box center [24, 234] width 0 height 0
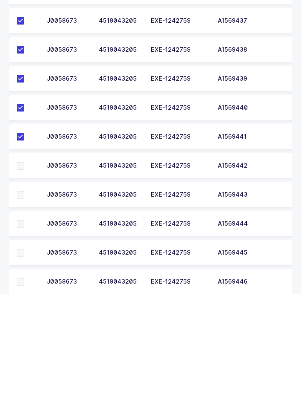
click at [23, 263] on span at bounding box center [20, 266] width 7 height 7
click at [24, 263] on input "checkbox" at bounding box center [24, 263] width 0 height 0
click at [24, 292] on label at bounding box center [27, 295] width 21 height 7
click at [24, 292] on input "checkbox" at bounding box center [24, 292] width 0 height 0
click at [26, 293] on label at bounding box center [27, 324] width 21 height 7
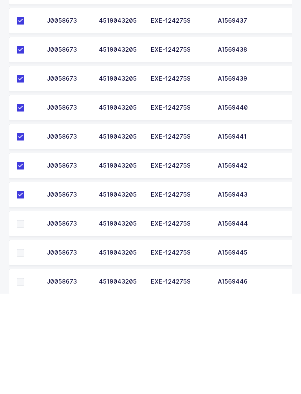
click at [24, 293] on input "checkbox" at bounding box center [24, 321] width 0 height 0
click at [25, 293] on td at bounding box center [25, 353] width 33 height 26
click at [24, 293] on span at bounding box center [20, 382] width 7 height 7
click at [24, 293] on input "checkbox" at bounding box center [24, 379] width 0 height 0
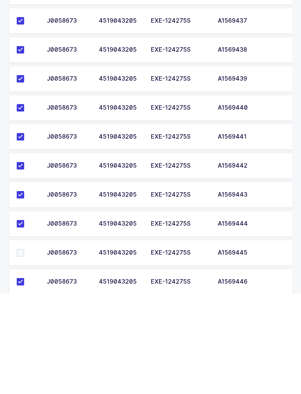
click at [25, 293] on label at bounding box center [27, 353] width 21 height 7
click at [24, 293] on input "checkbox" at bounding box center [24, 350] width 0 height 0
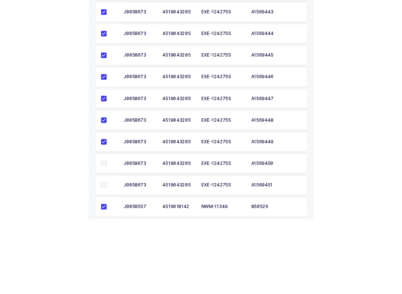
scroll to position [492, 0]
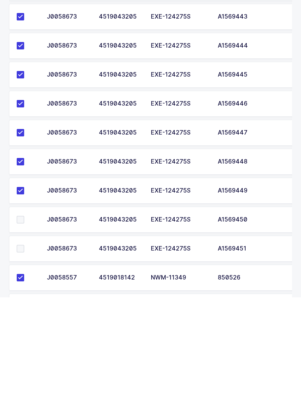
click at [22, 293] on span at bounding box center [20, 316] width 7 height 7
click at [24, 293] on input "checkbox" at bounding box center [24, 313] width 0 height 0
click at [22, 293] on span at bounding box center [20, 345] width 7 height 7
click at [24, 293] on input "checkbox" at bounding box center [24, 342] width 0 height 0
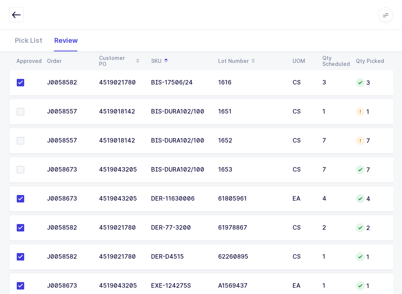
scroll to position [137, 0]
click at [360, 205] on td "4" at bounding box center [369, 199] width 37 height 26
click at [23, 138] on span at bounding box center [20, 140] width 7 height 7
click at [24, 137] on input "checkbox" at bounding box center [24, 137] width 0 height 0
click at [21, 170] on span at bounding box center [20, 169] width 7 height 7
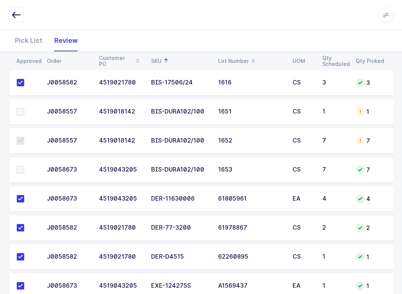
click at [24, 166] on input "checkbox" at bounding box center [24, 166] width 0 height 0
click at [29, 108] on label at bounding box center [27, 111] width 21 height 7
click at [24, 108] on input "checkbox" at bounding box center [24, 108] width 0 height 0
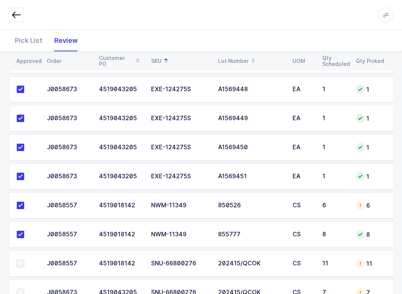
scroll to position [680, 0]
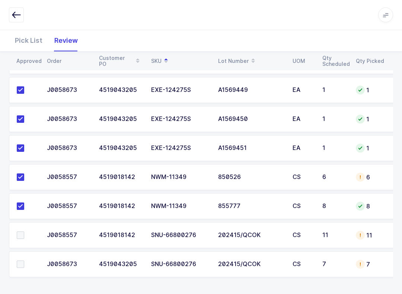
click at [26, 42] on div "Pick List" at bounding box center [28, 41] width 39 height 22
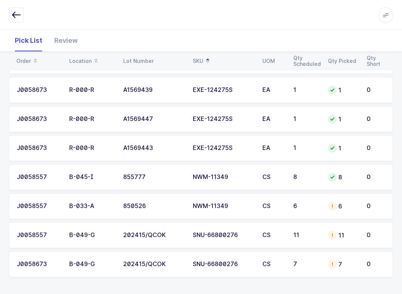
click at [323, 260] on td "7" at bounding box center [342, 264] width 39 height 26
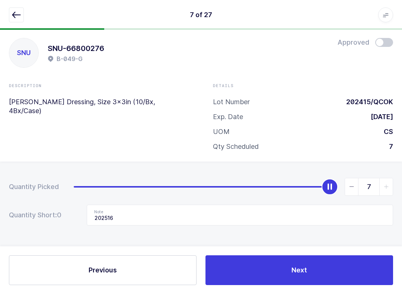
scroll to position [7, 0]
click at [11, 16] on button "button" at bounding box center [16, 14] width 15 height 15
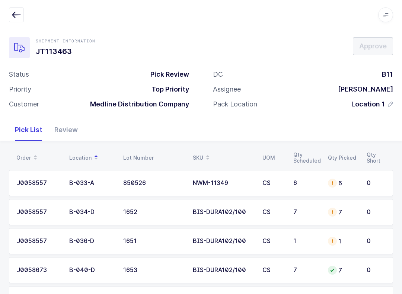
click at [204, 154] on span at bounding box center [207, 157] width 9 height 13
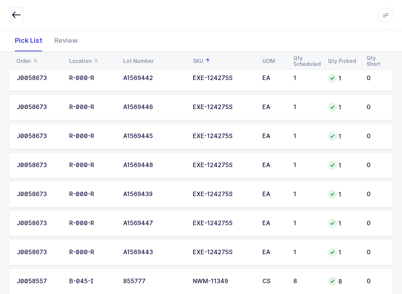
scroll to position [680, 0]
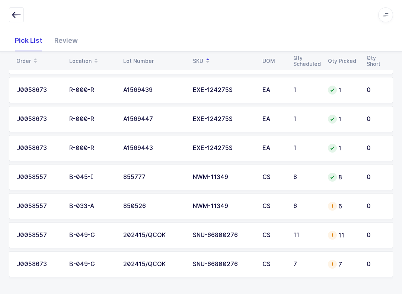
click at [47, 232] on div "J0058557" at bounding box center [39, 235] width 44 height 7
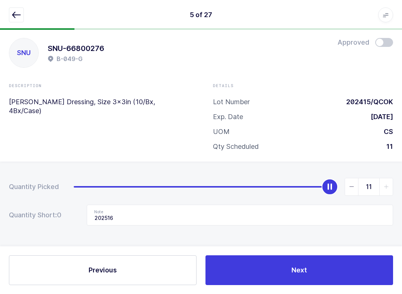
scroll to position [0, 0]
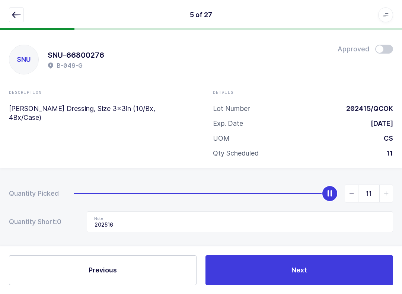
click at [16, 12] on icon "button" at bounding box center [16, 14] width 9 height 9
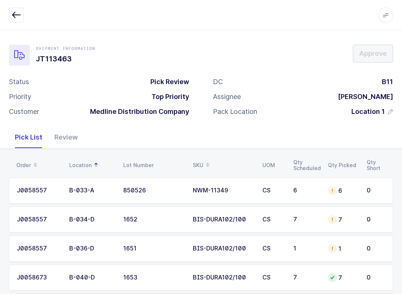
click at [203, 164] on span at bounding box center [207, 165] width 9 height 13
click at [16, 15] on icon "button" at bounding box center [16, 14] width 9 height 9
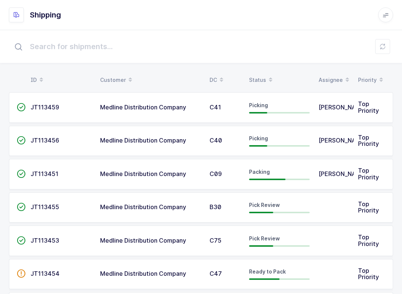
click at [270, 77] on icon at bounding box center [270, 77] width 4 height 4
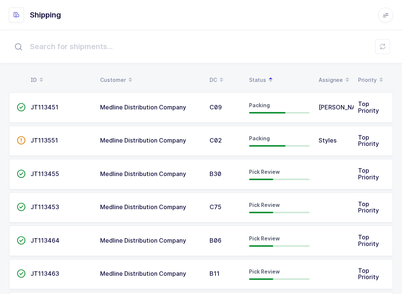
click at [281, 205] on div "Pick Review" at bounding box center [279, 207] width 61 height 12
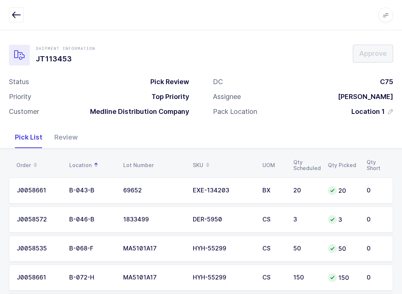
click at [207, 159] on span at bounding box center [207, 165] width 9 height 13
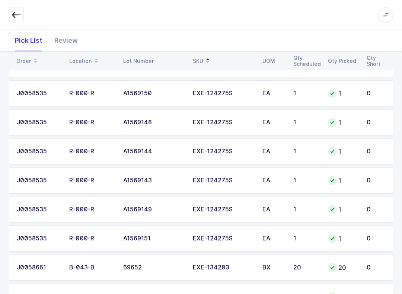
scroll to position [506, 0]
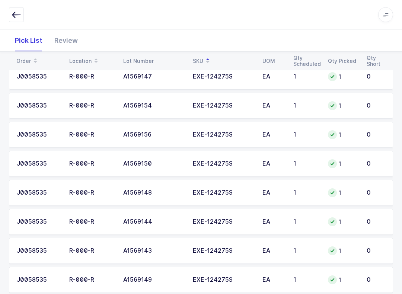
click at [23, 14] on button "button" at bounding box center [16, 14] width 15 height 15
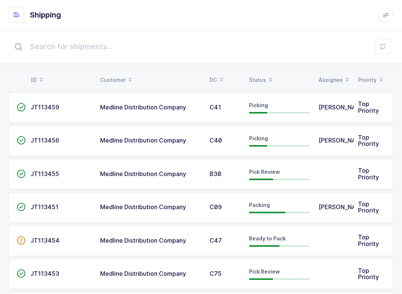
click at [260, 72] on table "ID Customer DC Status Assignee Priority" at bounding box center [201, 80] width 384 height 19
click at [257, 76] on div "Status" at bounding box center [279, 80] width 61 height 13
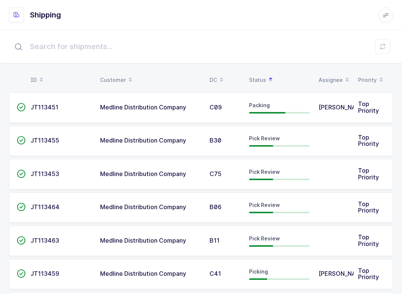
click at [264, 202] on span "Pick Review" at bounding box center [264, 205] width 31 height 6
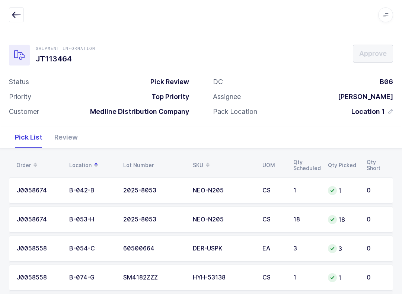
click at [70, 137] on div "Review" at bounding box center [65, 137] width 35 height 22
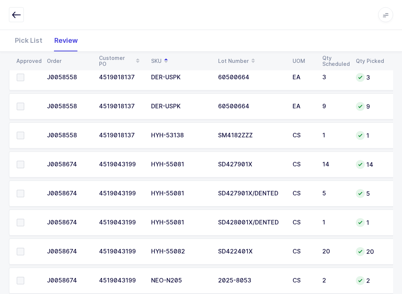
scroll to position [332, 0]
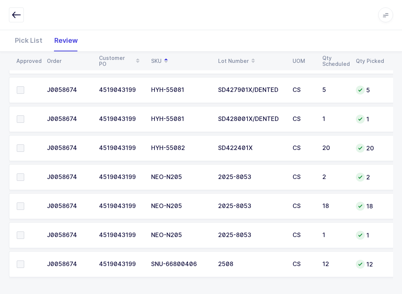
click at [24, 167] on td at bounding box center [25, 177] width 33 height 26
click at [14, 174] on td at bounding box center [25, 177] width 33 height 26
click at [19, 173] on span at bounding box center [20, 176] width 7 height 7
click at [24, 173] on input "checkbox" at bounding box center [24, 173] width 0 height 0
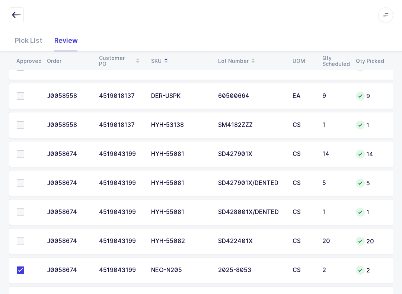
scroll to position [187, 0]
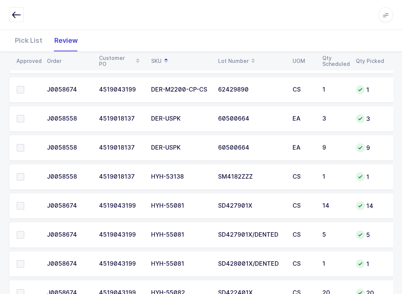
click at [22, 175] on span at bounding box center [20, 176] width 7 height 7
click at [24, 173] on input "checkbox" at bounding box center [24, 173] width 0 height 0
click at [17, 118] on span at bounding box center [20, 118] width 7 height 7
click at [24, 115] on input "checkbox" at bounding box center [24, 115] width 0 height 0
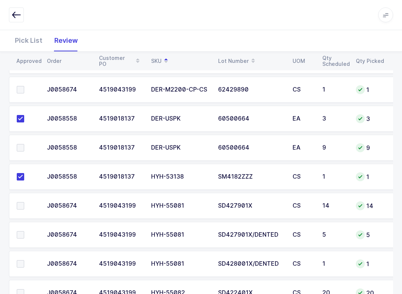
click at [17, 145] on span at bounding box center [20, 147] width 7 height 7
click at [24, 144] on input "checkbox" at bounding box center [24, 144] width 0 height 0
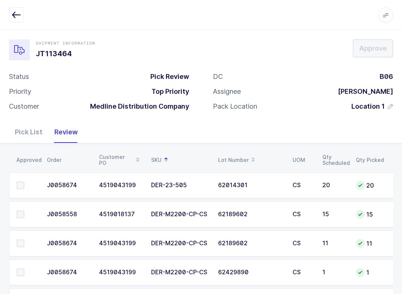
scroll to position [4, 0]
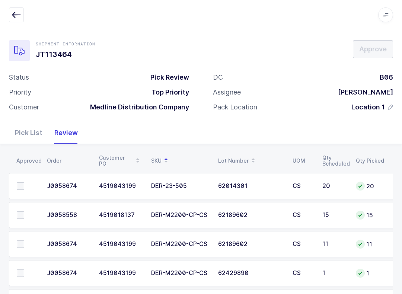
click at [25, 269] on label at bounding box center [27, 272] width 21 height 7
click at [24, 269] on input "checkbox" at bounding box center [24, 269] width 0 height 0
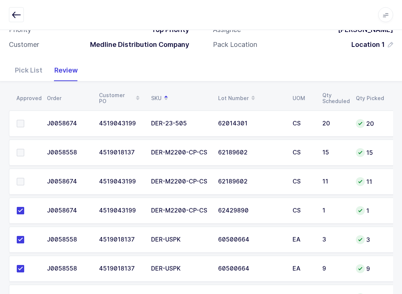
click at [26, 178] on label at bounding box center [27, 181] width 21 height 7
click at [24, 178] on input "checkbox" at bounding box center [24, 178] width 0 height 0
click at [19, 151] on span at bounding box center [20, 152] width 7 height 7
click at [24, 149] on input "checkbox" at bounding box center [24, 149] width 0 height 0
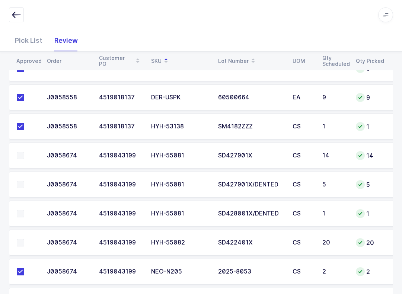
scroll to position [236, 0]
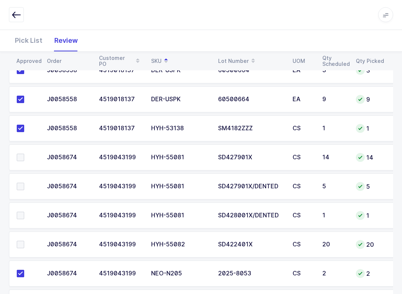
click at [34, 184] on label at bounding box center [27, 186] width 21 height 7
click at [24, 183] on input "checkbox" at bounding box center [24, 183] width 0 height 0
click at [28, 151] on td at bounding box center [25, 157] width 33 height 26
click at [26, 157] on label at bounding box center [27, 157] width 21 height 7
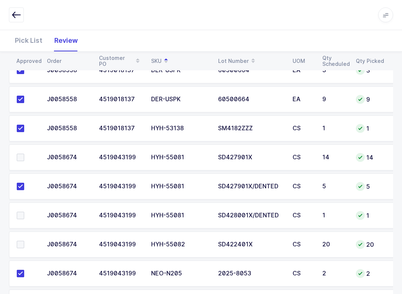
click at [24, 154] on input "checkbox" at bounding box center [24, 154] width 0 height 0
click at [25, 198] on td at bounding box center [25, 186] width 33 height 26
click at [24, 214] on span at bounding box center [20, 215] width 7 height 7
click at [24, 212] on input "checkbox" at bounding box center [24, 212] width 0 height 0
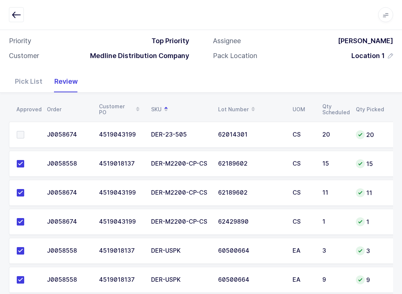
scroll to position [0, 0]
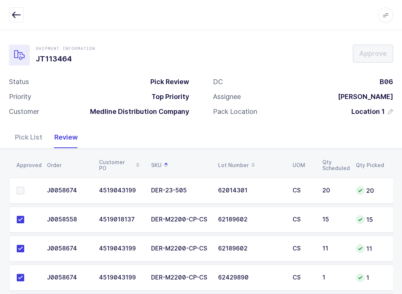
click at [23, 191] on span at bounding box center [20, 190] width 7 height 7
click at [24, 187] on input "checkbox" at bounding box center [24, 187] width 0 height 0
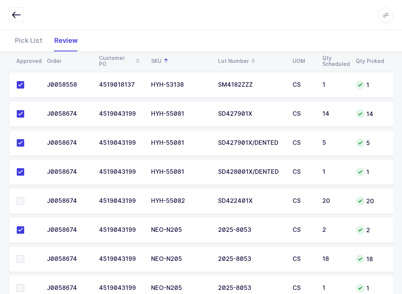
scroll to position [332, 0]
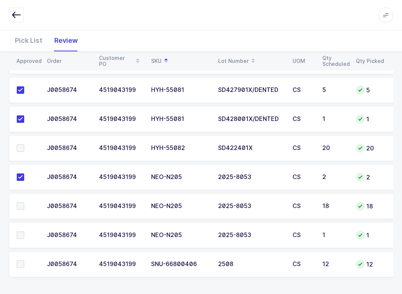
click at [21, 261] on span at bounding box center [20, 263] width 7 height 7
click at [24, 260] on input "checkbox" at bounding box center [24, 260] width 0 height 0
click at [23, 144] on span at bounding box center [20, 147] width 7 height 7
click at [24, 144] on input "checkbox" at bounding box center [24, 144] width 0 height 0
click at [13, 17] on icon "button" at bounding box center [16, 14] width 9 height 9
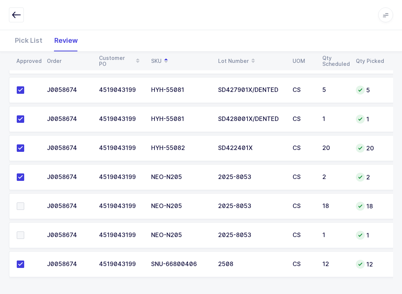
scroll to position [7, 0]
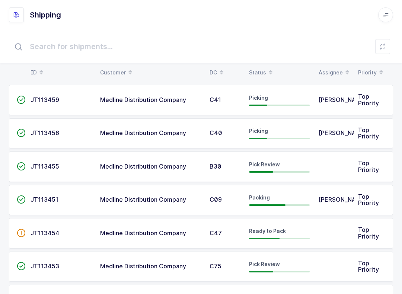
click at [266, 71] on span at bounding box center [270, 72] width 9 height 13
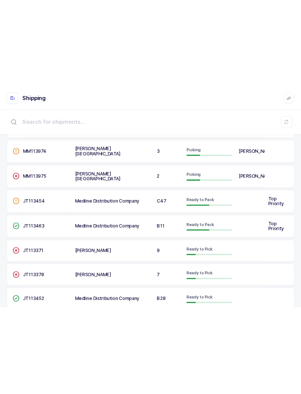
scroll to position [464, 0]
